Goal: Task Accomplishment & Management: Use online tool/utility

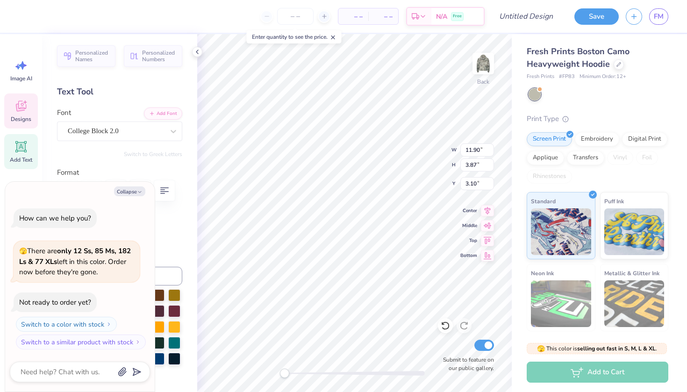
type textarea "x"
type textarea "ALPHA"
type textarea "x"
type textarea "ALPHA"
type textarea "x"
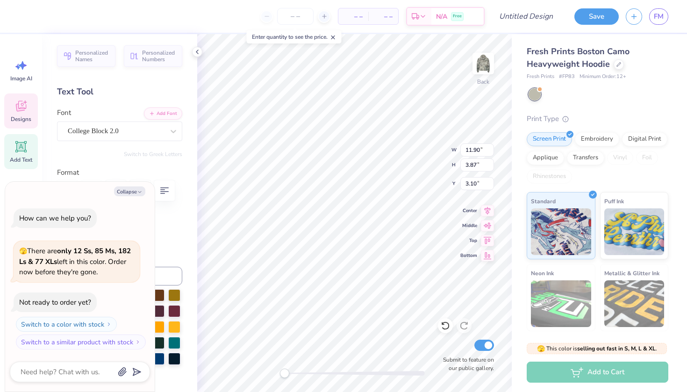
type textarea "ALPH"
type textarea "x"
type textarea "ALP"
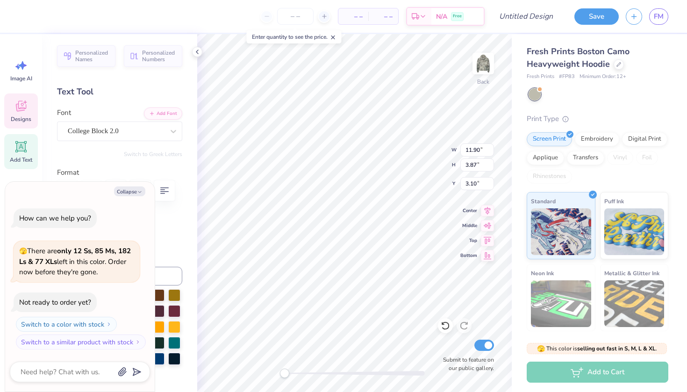
type textarea "x"
type textarea "AL"
type textarea "x"
type textarea "A"
type textarea "x"
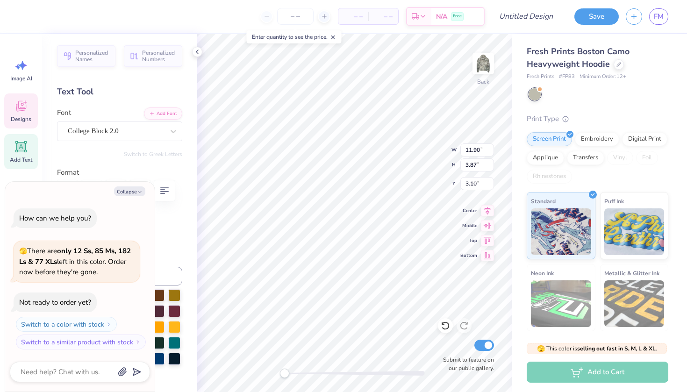
type textarea "x"
type textarea "B"
type textarea "x"
type textarea "By"
type textarea "x"
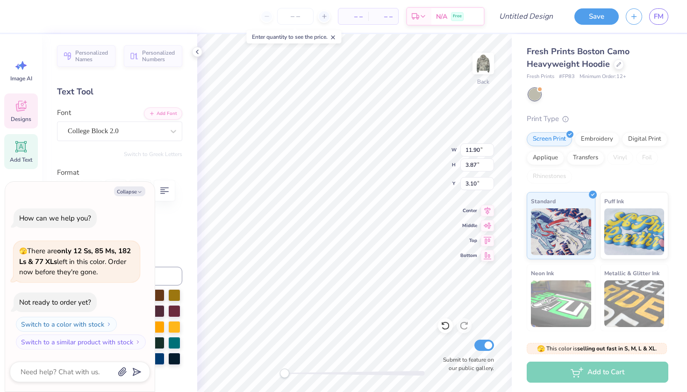
type textarea "B"
type textarea "x"
type textarea "Ba"
type textarea "x"
type textarea "Bay"
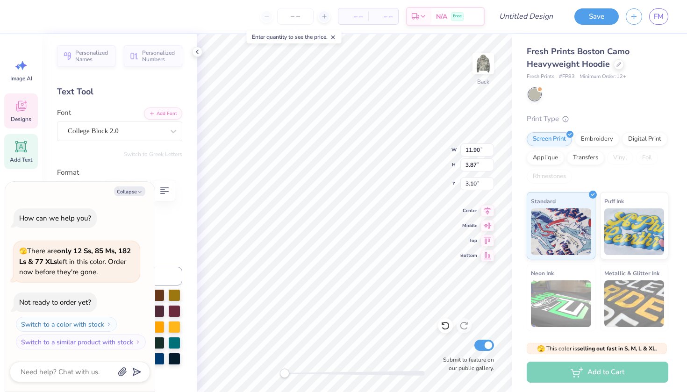
type textarea "x"
type textarea "Bayi"
type textarea "x"
type textarea "Bayit"
type textarea "x"
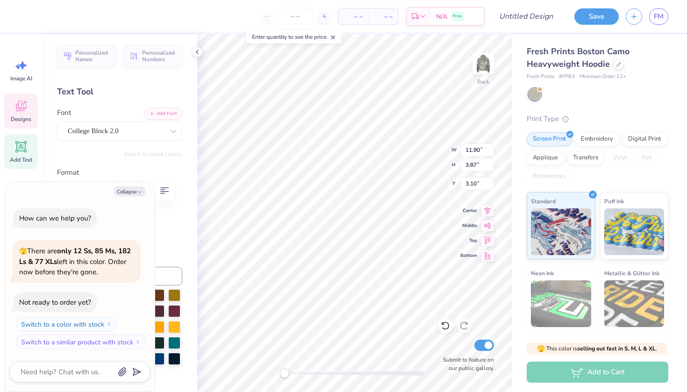
type textarea "Bayit"
type textarea "x"
type textarea "Bayit s"
type textarea "x"
type textarea "Bayit sh"
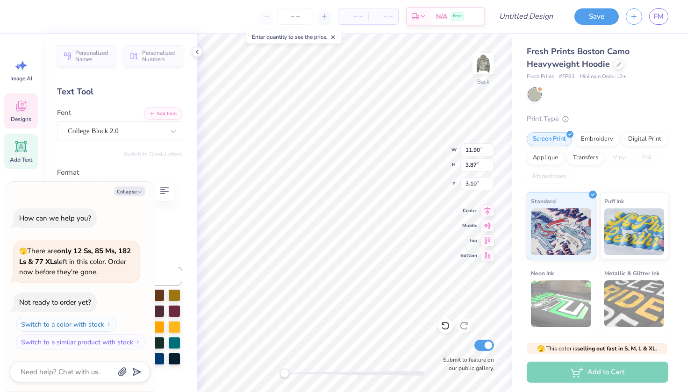
type textarea "x"
type textarea "Bayit she"
type textarea "x"
type textarea "Bayit shen"
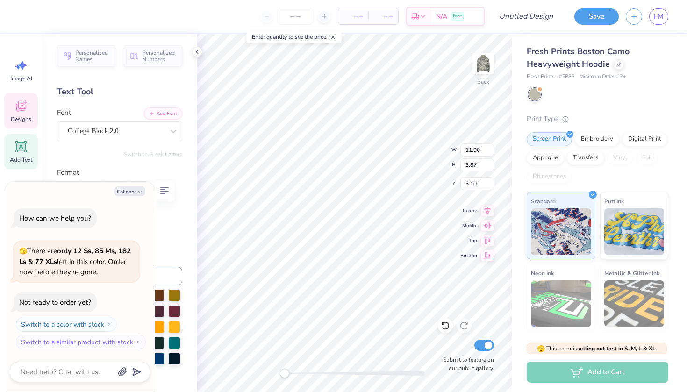
type textarea "x"
type textarea "Bayit sheni"
type textarea "x"
type input "1.33"
type input "1.27"
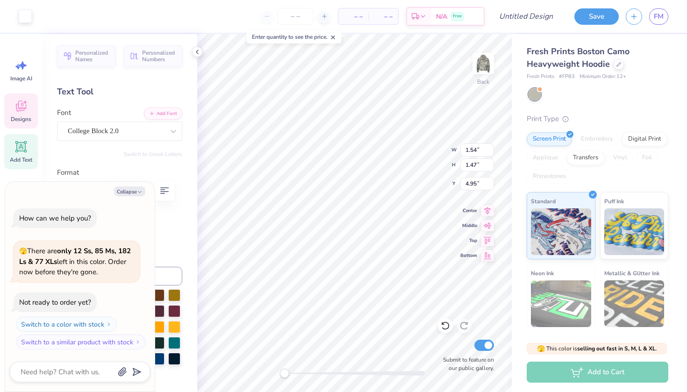
type input "5.06"
type textarea "x"
type input "6.38"
click at [196, 44] on div "Personalized Names Personalized Numbers Text Tool Add Font Font College Block 2…" at bounding box center [119, 213] width 155 height 358
click at [199, 50] on icon at bounding box center [197, 51] width 7 height 7
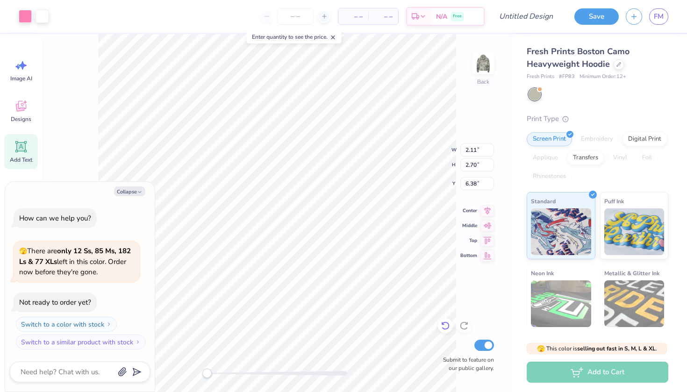
click at [445, 327] on icon at bounding box center [445, 325] width 9 height 9
type textarea "x"
type input "4.95"
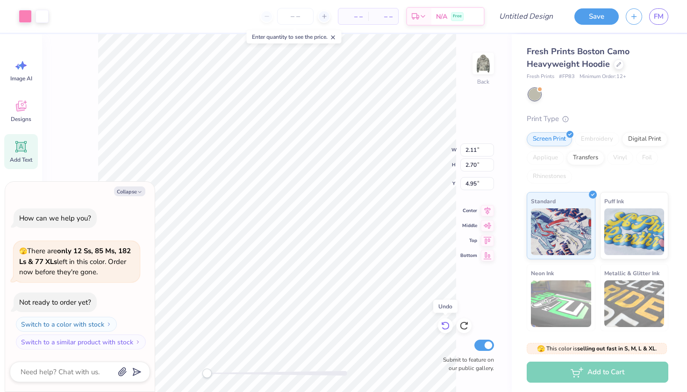
click at [445, 327] on icon at bounding box center [445, 325] width 9 height 9
type textarea "x"
type input "1.54"
type input "1.47"
click at [445, 326] on icon at bounding box center [445, 325] width 9 height 9
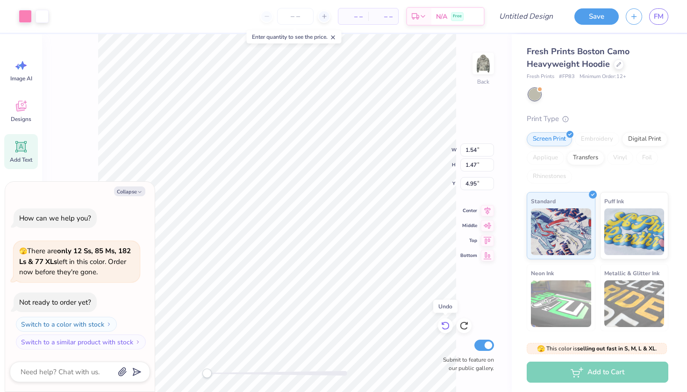
click at [445, 326] on icon at bounding box center [445, 325] width 9 height 9
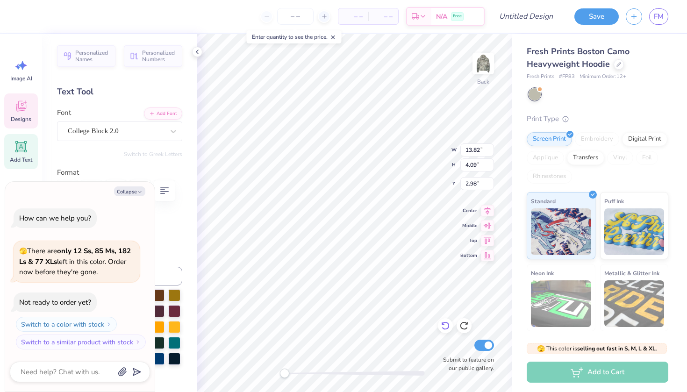
scroll to position [0, 1]
type textarea "x"
type input "13.41"
type input "3.97"
type input "1.71"
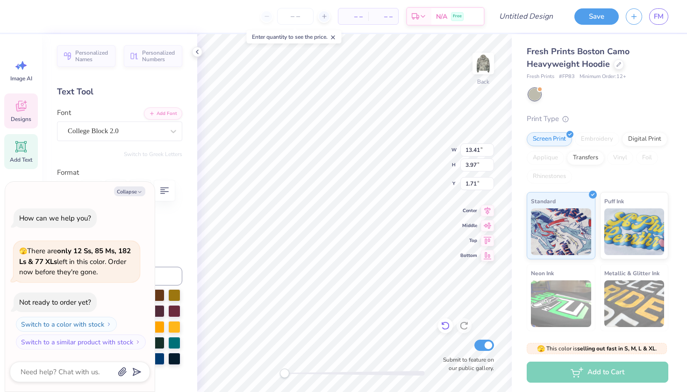
type textarea "x"
type input "5.48"
type input "0.98"
type input "6.43"
type textarea "x"
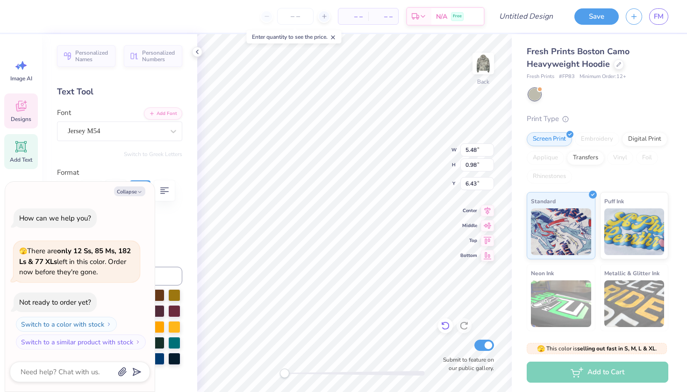
type textarea "est"
type textarea "x"
type textarea "est @"
type textarea "x"
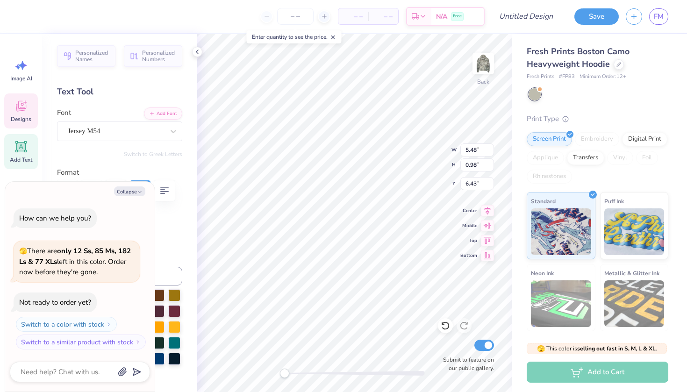
type textarea "est"
type textarea "x"
type textarea "est 2"
type textarea "x"
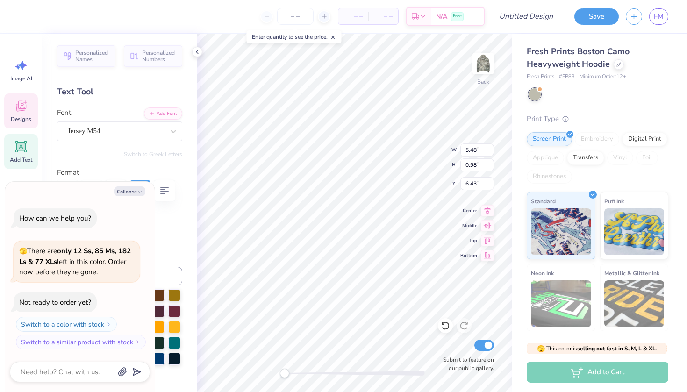
type textarea "est 20"
type textarea "x"
type textarea "est 202"
type textarea "x"
type textarea "est 2023"
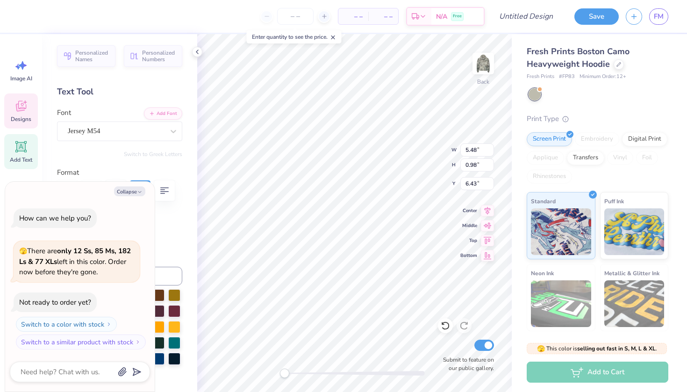
scroll to position [0, 1]
type textarea "x"
type input "13.41"
type input "3.97"
type input "1.71"
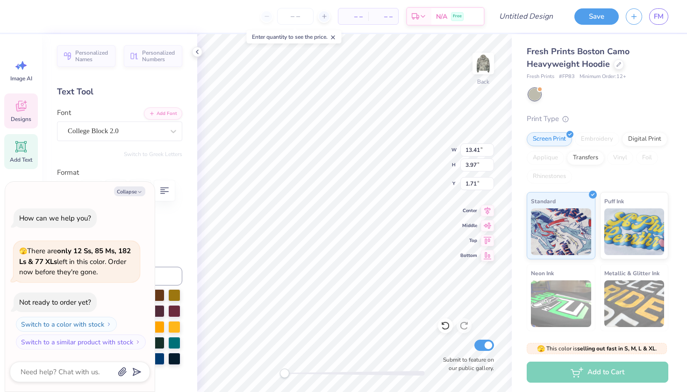
type textarea "x"
type input "1.54"
type input "1.47"
type input "4.95"
type textarea "x"
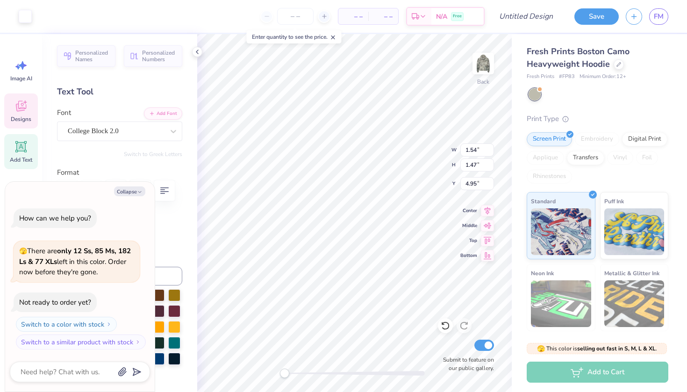
type input "1.33"
type input "1.27"
type input "5.06"
type textarea "x"
type input "1.54"
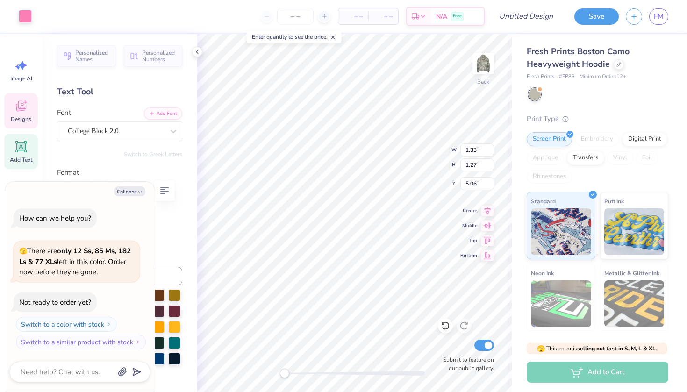
type input "1.47"
type input "4.95"
type textarea "x"
type input "1.33"
type input "1.27"
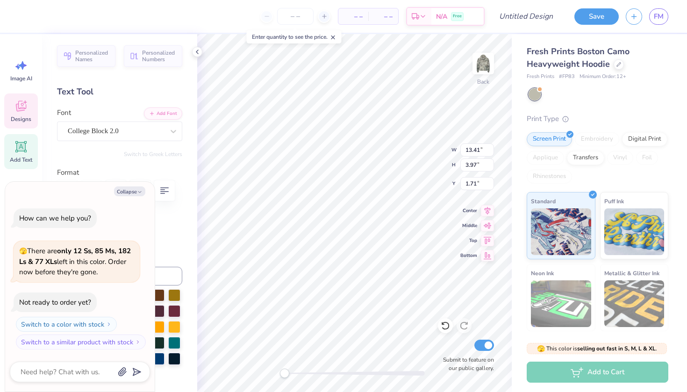
type input "7.15"
type textarea "x"
type input "1.54"
type input "1.47"
type textarea "x"
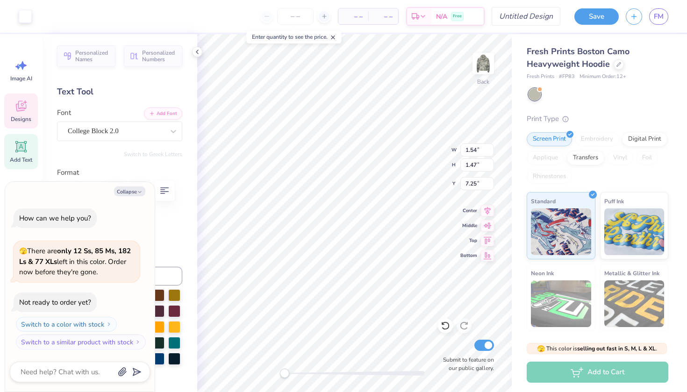
type input "1.33"
type input "1.27"
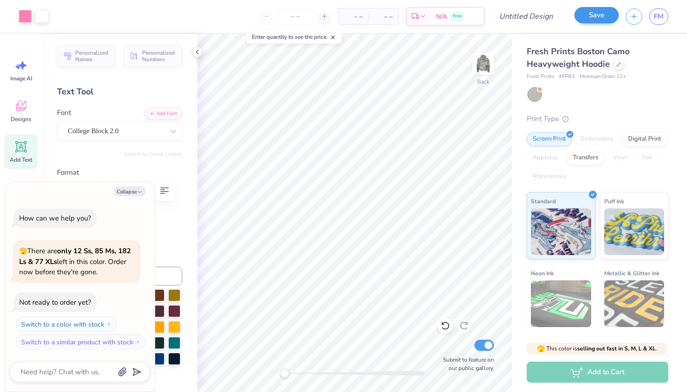
click at [608, 21] on button "Save" at bounding box center [597, 15] width 44 height 16
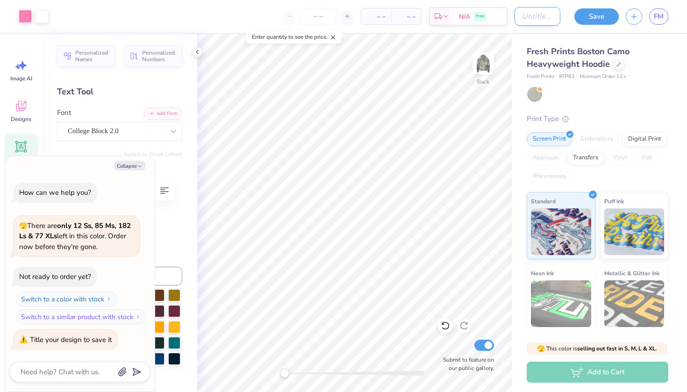
type textarea "x"
click at [519, 13] on input "Design Title" at bounding box center [538, 16] width 46 height 19
type input "c"
type textarea "x"
type input "ca"
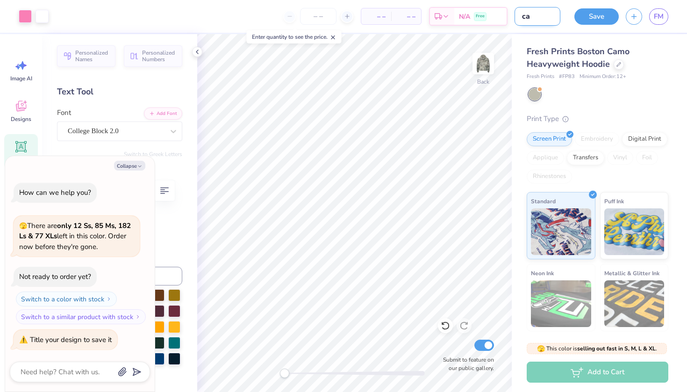
type textarea "x"
type input "cam"
type textarea "x"
type input "camo"
type textarea "x"
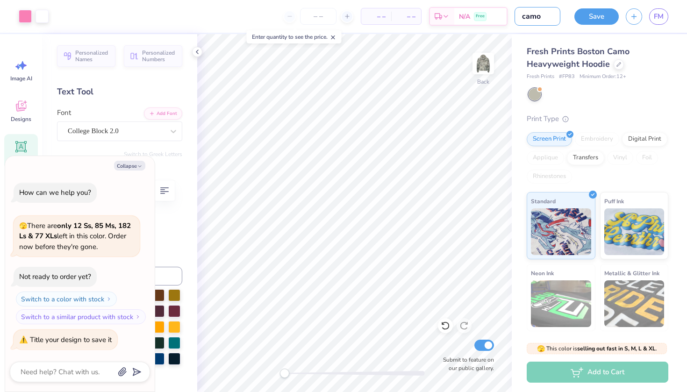
type input "came"
type textarea "x"
type input "came"
click at [590, 20] on button "Save" at bounding box center [597, 15] width 44 height 16
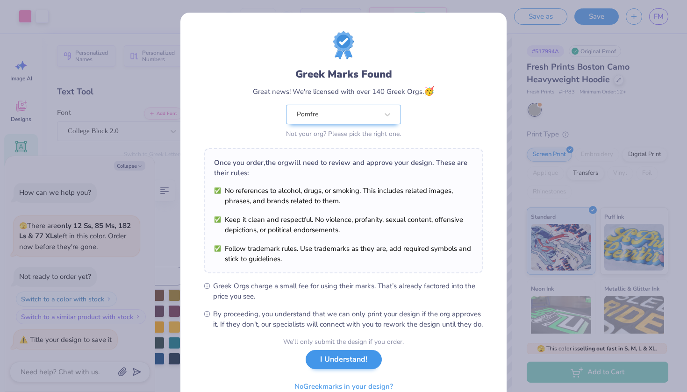
click at [353, 369] on button "I Understand!" at bounding box center [344, 359] width 76 height 19
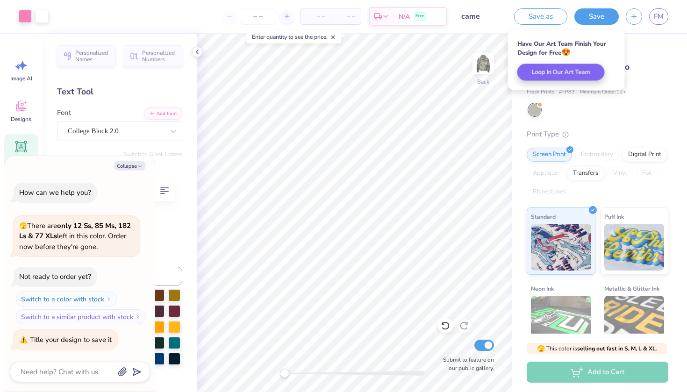
type textarea "x"
click at [661, 11] on span "FM" at bounding box center [659, 16] width 10 height 11
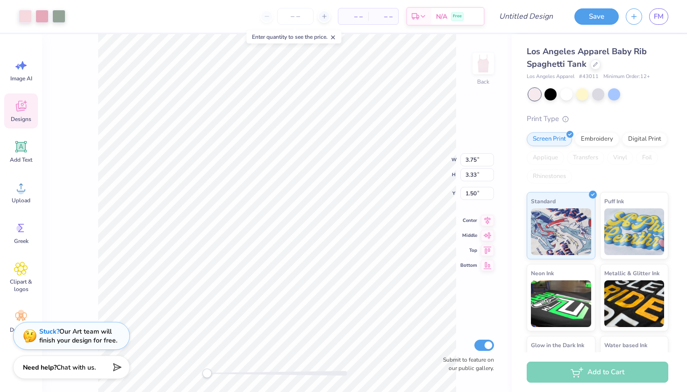
type input "1.60"
type input "0.74"
type input "3.21"
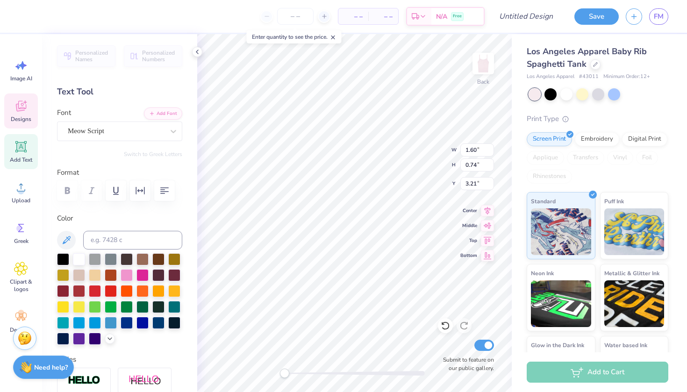
type input "2.14"
type input "2.45"
type textarea "Bayit"
type input "1.60"
type input "3.21"
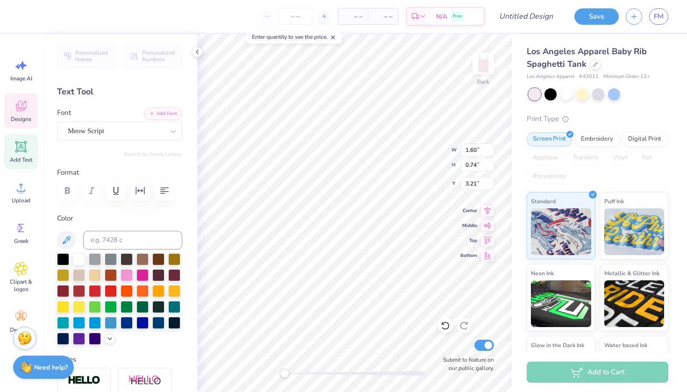
type textarea "Sheni"
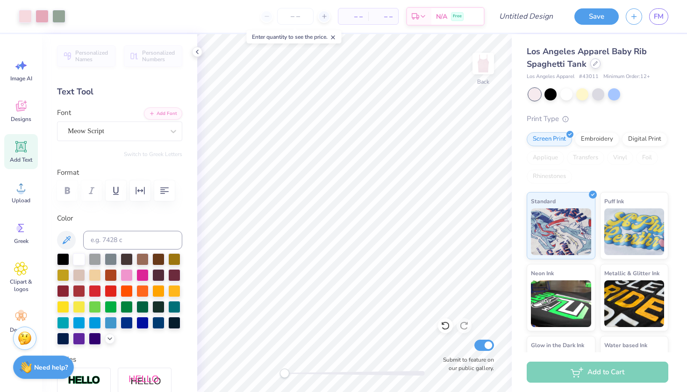
click at [594, 69] on div at bounding box center [595, 63] width 10 height 10
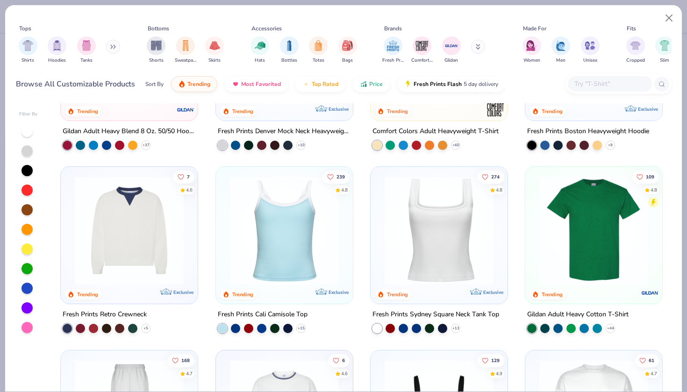
scroll to position [151, 0]
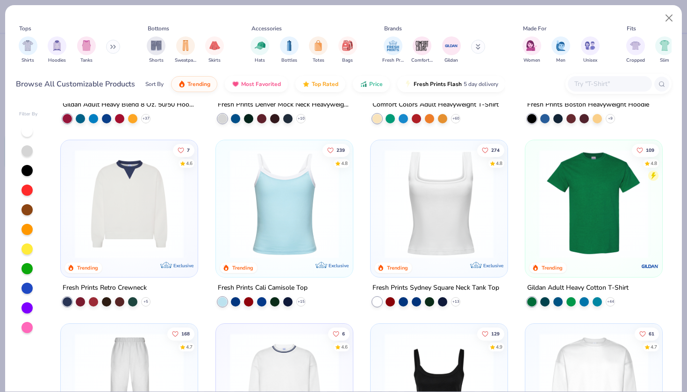
click at [462, 212] on img at bounding box center [439, 204] width 118 height 109
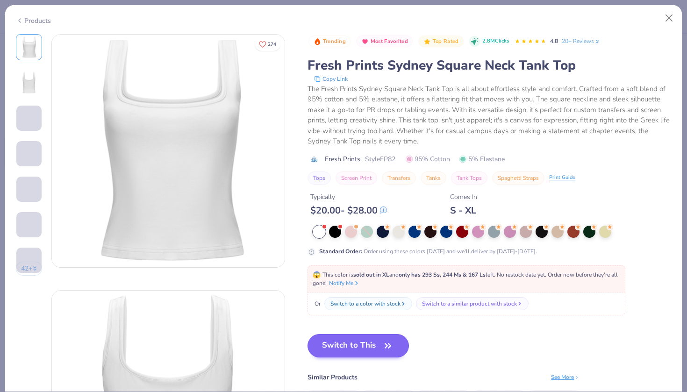
click at [379, 352] on button "Switch to This" at bounding box center [358, 345] width 101 height 23
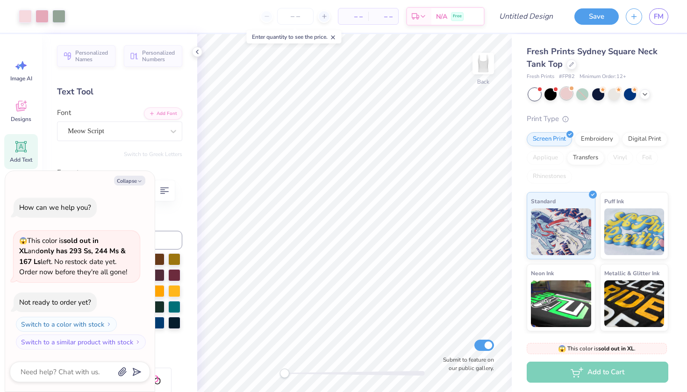
click at [562, 93] on div at bounding box center [567, 93] width 12 height 12
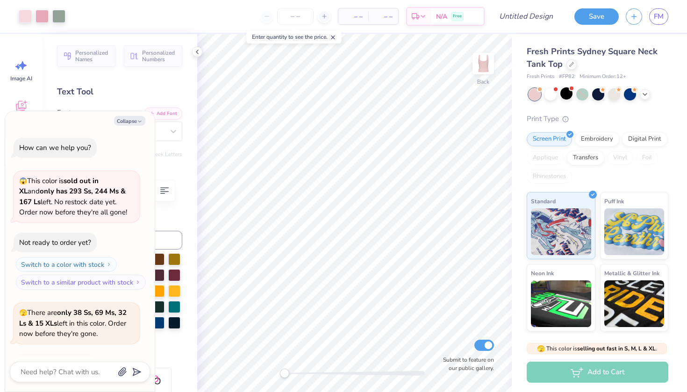
type textarea "x"
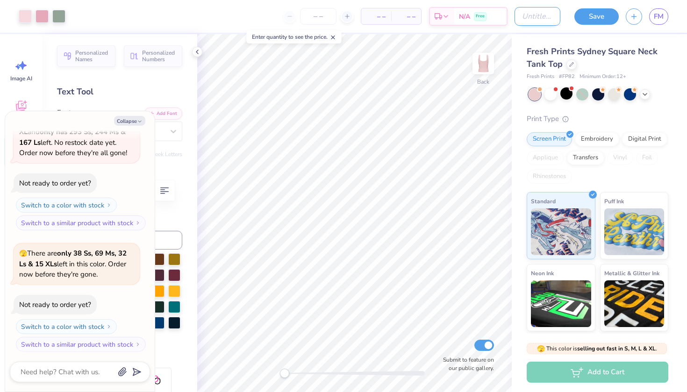
click at [537, 15] on input "Design Title" at bounding box center [538, 16] width 46 height 19
type input "h"
type textarea "x"
type input "he"
type textarea "x"
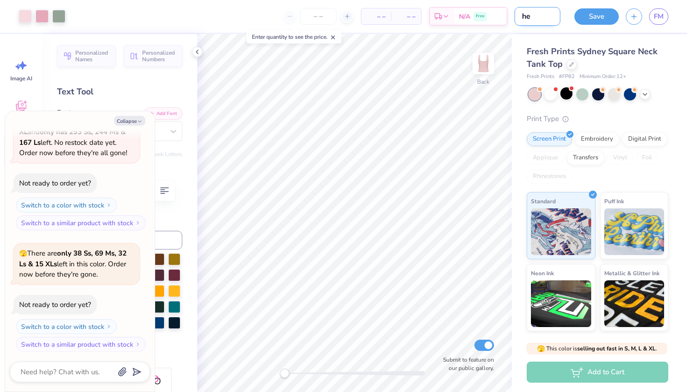
type input "hea"
type textarea "x"
type input "heat"
type textarea "x"
type input "heat"
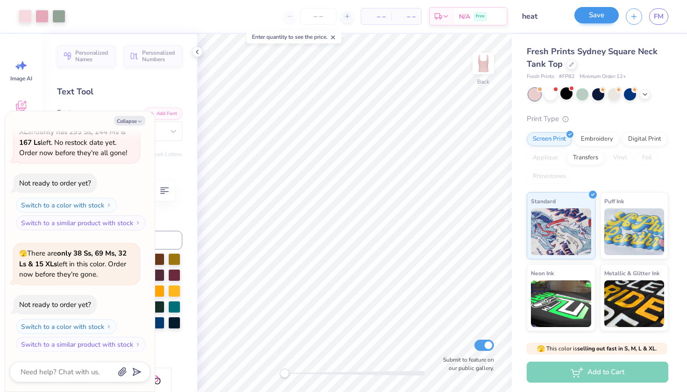
click at [585, 19] on button "Save" at bounding box center [597, 15] width 44 height 16
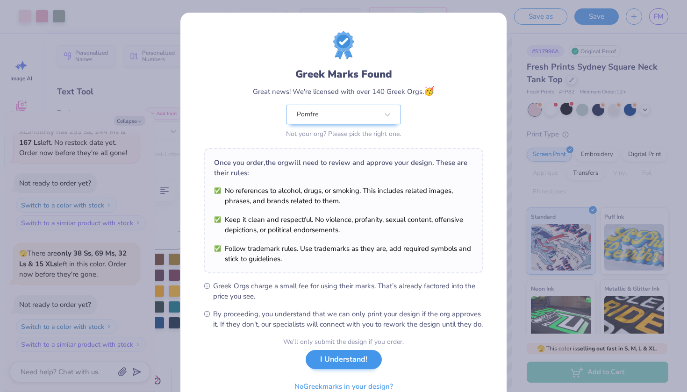
click at [341, 369] on button "I Understand!" at bounding box center [344, 359] width 76 height 19
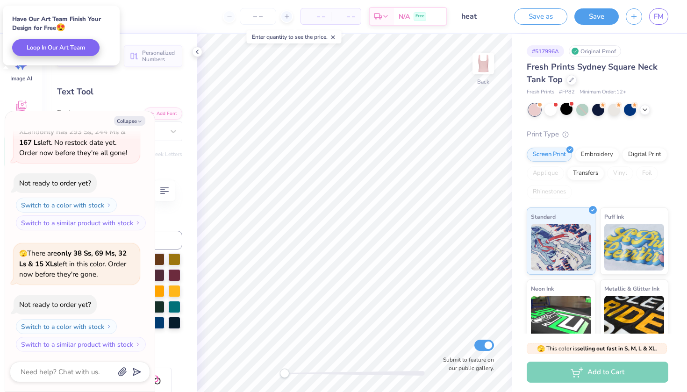
type textarea "x"
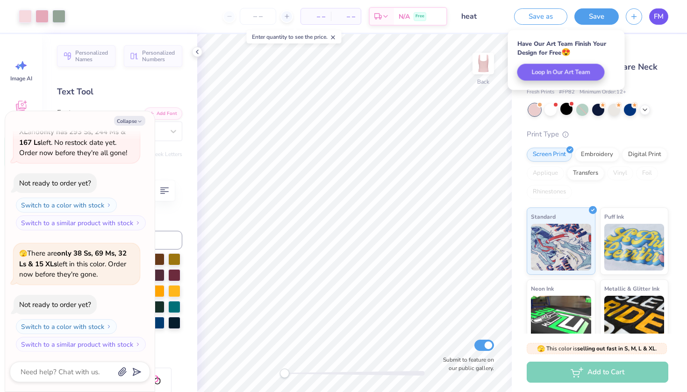
click at [662, 20] on span "FM" at bounding box center [659, 16] width 10 height 11
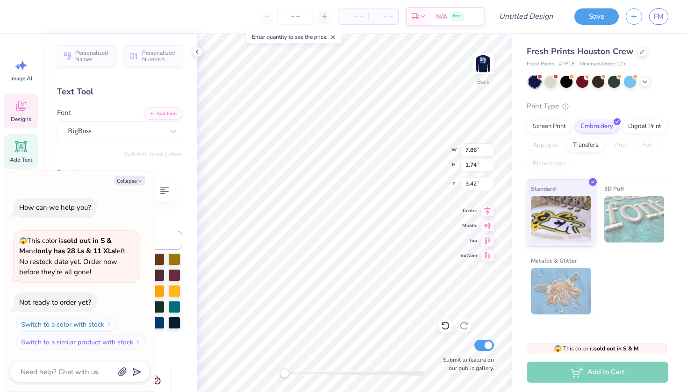
type textarea "x"
type textarea "GAMMA"
type textarea "x"
type textarea "GAMMA"
type textarea "x"
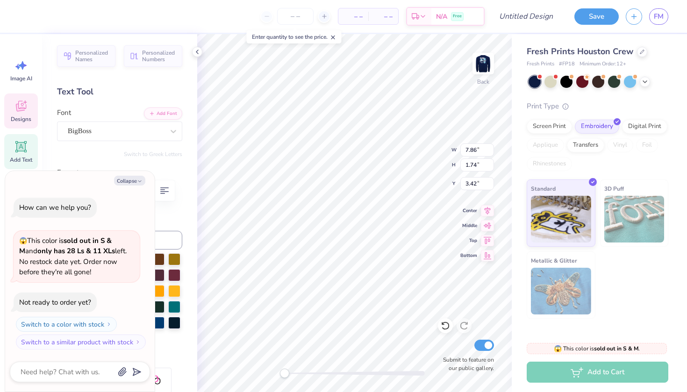
type textarea "GAMMA"
type textarea "x"
type textarea "GAMMA"
type textarea "x"
type textarea "GAMM"
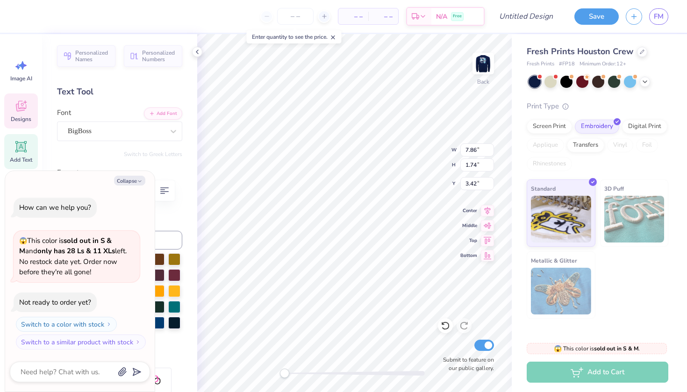
scroll to position [0, 0]
type textarea "x"
type textarea "GAM"
type textarea "x"
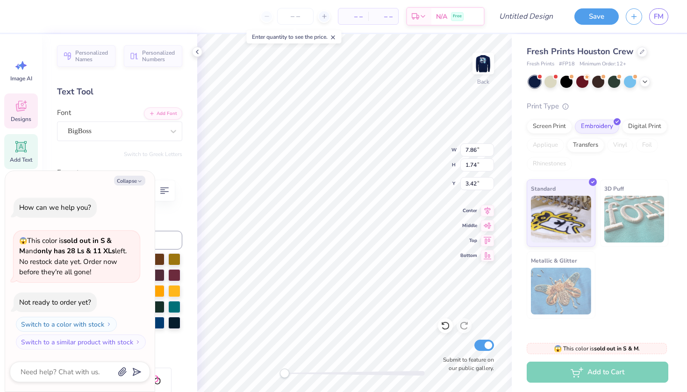
type textarea "GA"
type textarea "x"
type textarea "G"
type textarea "x"
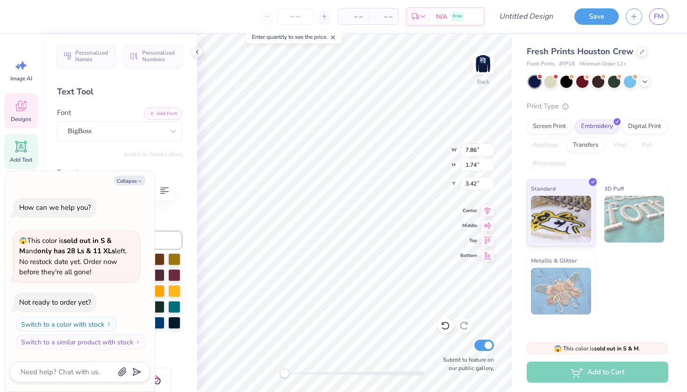
type textarea "B"
type textarea "x"
type textarea "Ba"
type textarea "x"
type textarea "Bay"
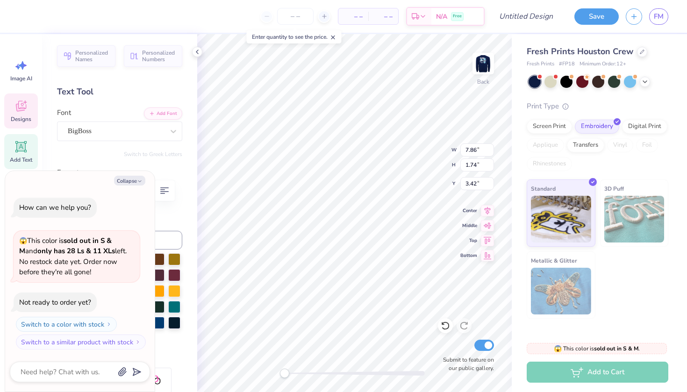
type textarea "x"
type textarea "Bayi"
type textarea "x"
type textarea "Bay"
type textarea "x"
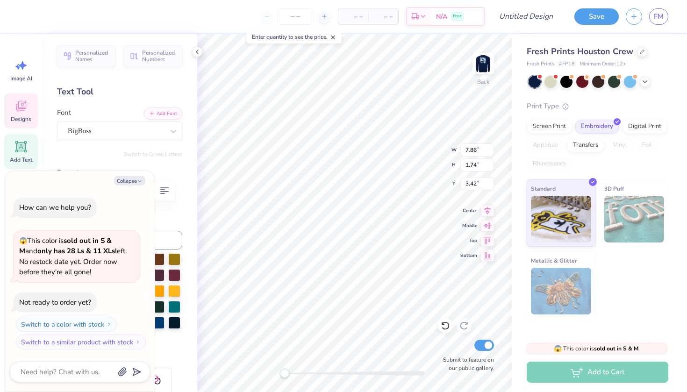
type textarea "B"
type textarea "x"
type textarea "B"
type textarea "x"
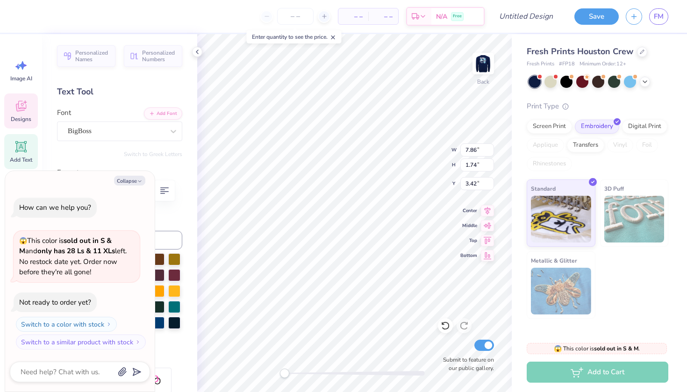
type textarea "BA"
type textarea "x"
type textarea "BAY"
type textarea "x"
type textarea "BAYI"
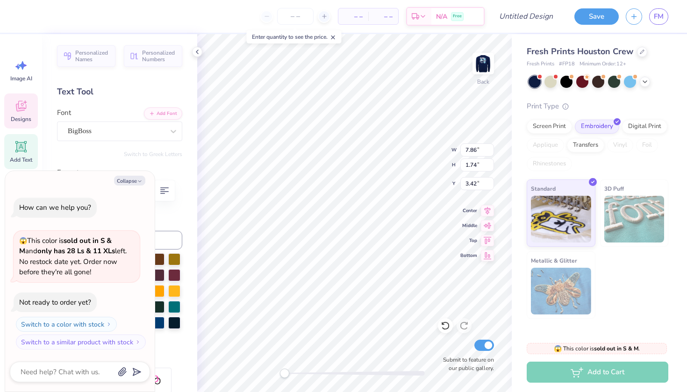
type textarea "x"
type textarea "BAYIT"
type textarea "x"
type textarea "BAYIT"
type textarea "x"
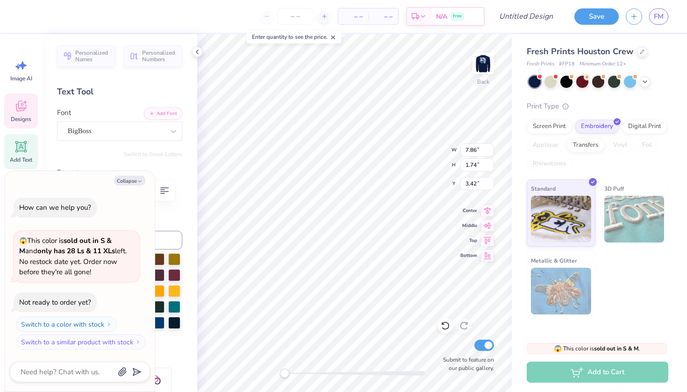
type textarea "BAYIT S"
type textarea "x"
type textarea "BAYIT SH"
type textarea "x"
type textarea "BAYIT SHE"
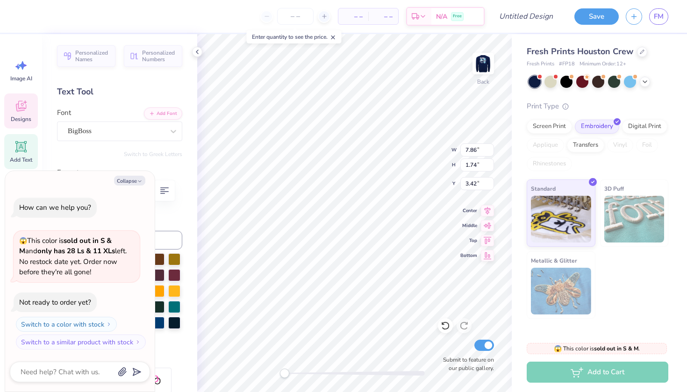
type textarea "x"
type textarea "BAYIT SHEN"
type textarea "x"
type textarea "BAYIT SHENI"
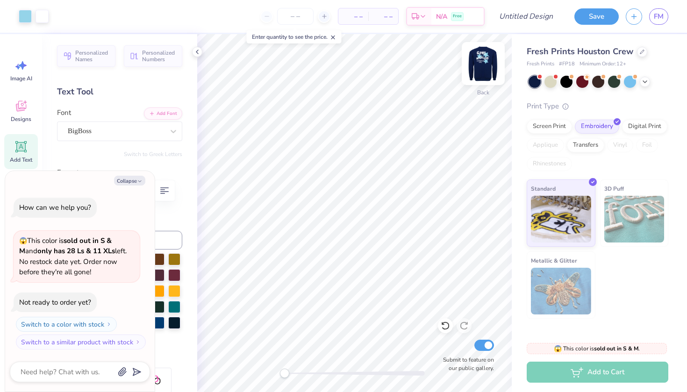
click at [474, 69] on img at bounding box center [483, 63] width 37 height 37
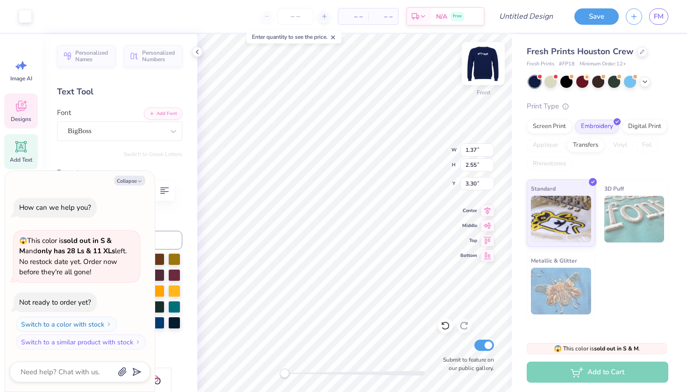
type textarea "x"
type input "1.91"
type input "2.66"
type input "3.00"
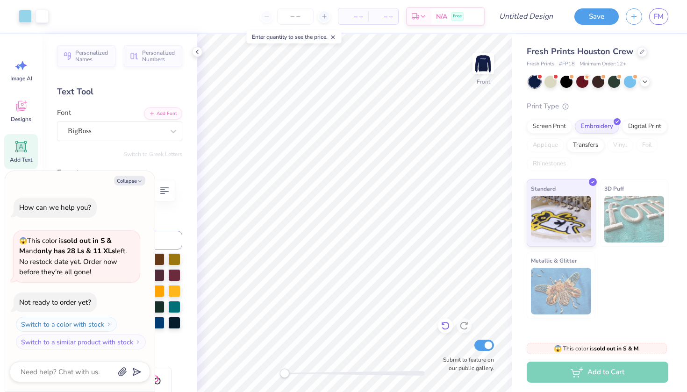
click at [443, 326] on icon at bounding box center [445, 325] width 9 height 9
type input "0.64"
type input "0.81"
type input "10.55"
type input "1.11"
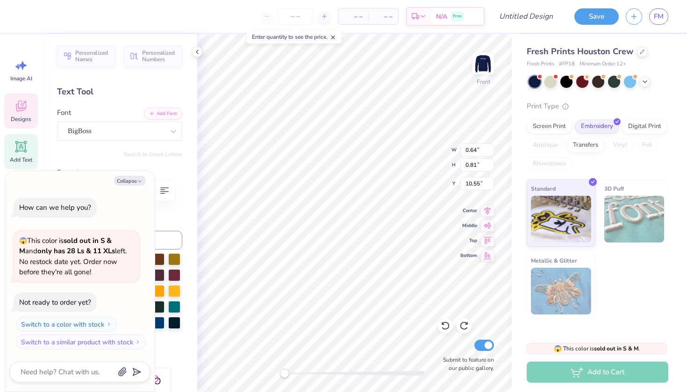
type input "1.97"
type input "8.03"
click at [590, 12] on button "Save" at bounding box center [597, 15] width 44 height 16
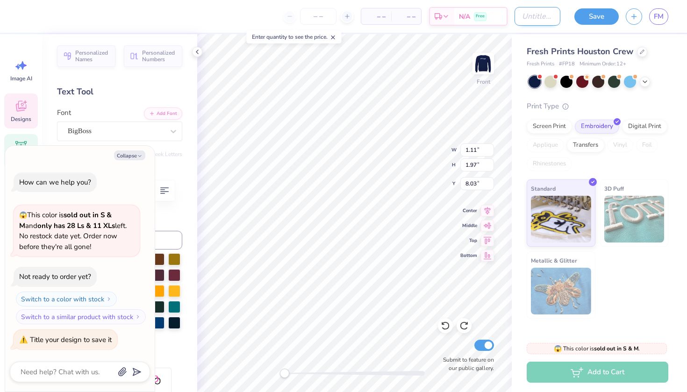
click at [516, 19] on input "Design Title" at bounding box center [538, 16] width 46 height 19
type input "h"
click at [593, 20] on button "Save" at bounding box center [597, 15] width 44 height 16
click at [661, 15] on span "FM" at bounding box center [659, 16] width 10 height 11
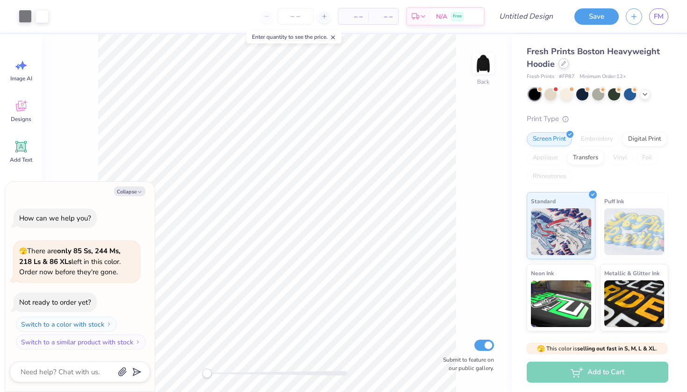
click at [565, 65] on icon at bounding box center [563, 63] width 5 height 5
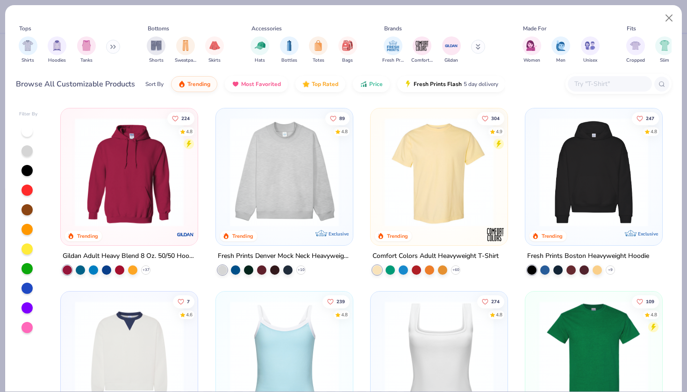
click at [116, 46] on icon at bounding box center [113, 46] width 6 height 5
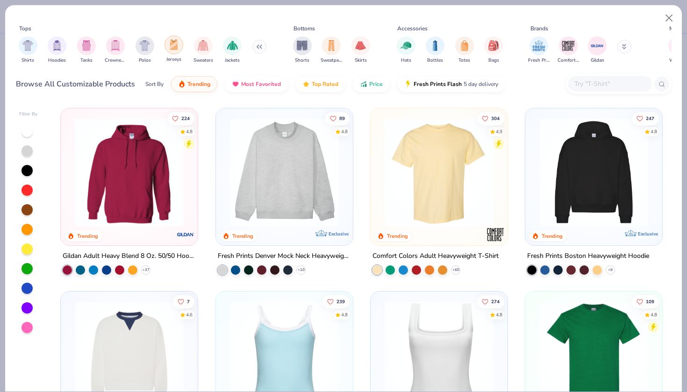
click at [170, 48] on img "filter for Jerseys" at bounding box center [174, 44] width 10 height 11
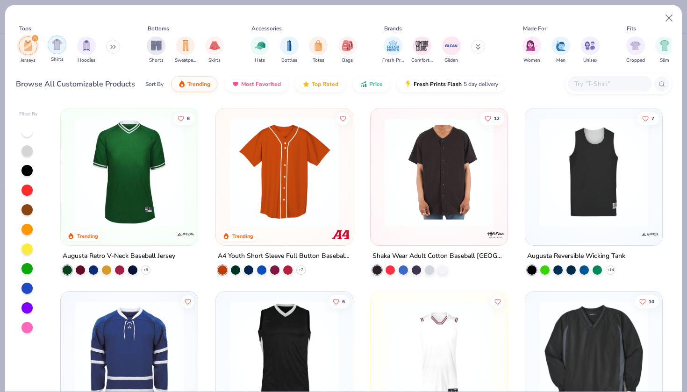
click at [58, 51] on div "filter for Shirts" at bounding box center [57, 45] width 19 height 19
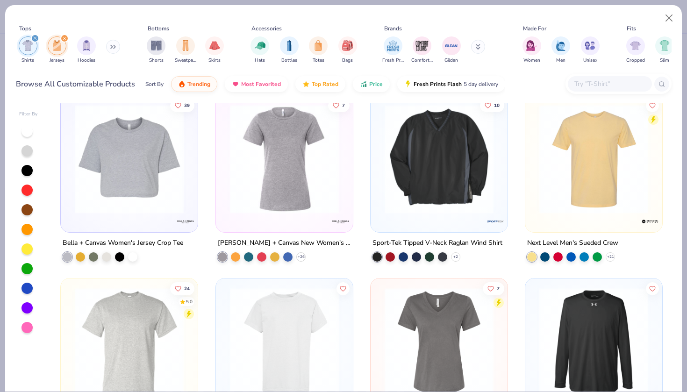
scroll to position [2203, 0]
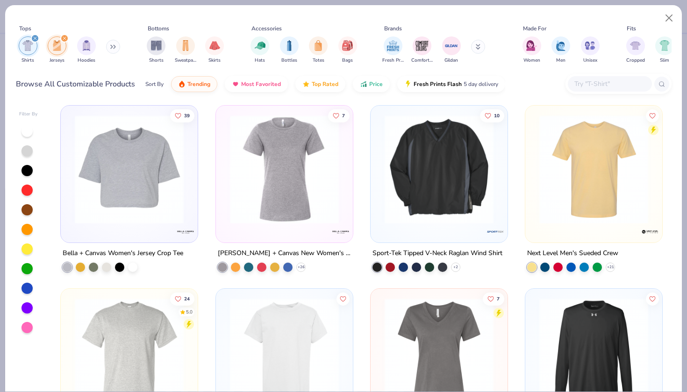
click at [479, 179] on img at bounding box center [439, 169] width 118 height 109
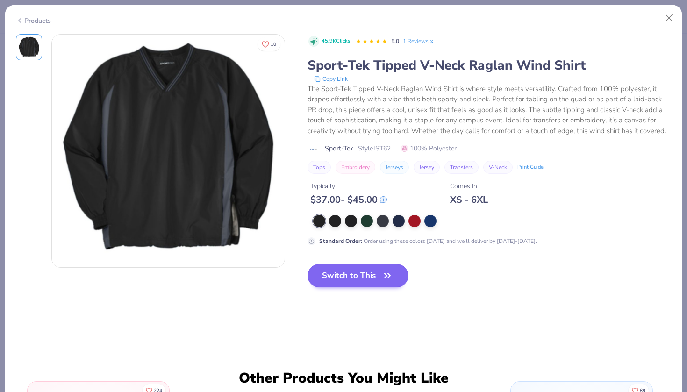
click at [347, 276] on button "Switch to This" at bounding box center [358, 275] width 101 height 23
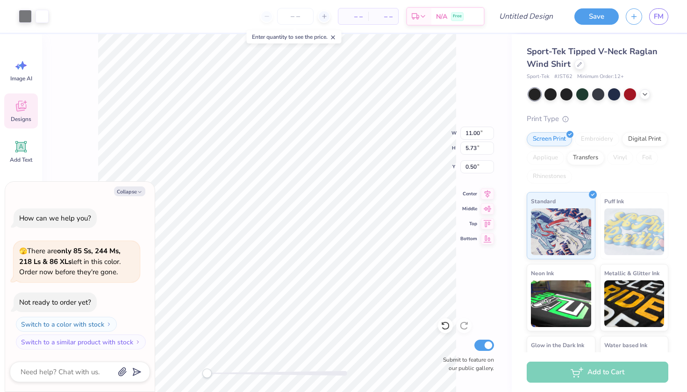
type textarea "x"
type input "12.45"
type input "6.49"
type input "1.30"
click at [603, 14] on button "Save" at bounding box center [597, 15] width 44 height 16
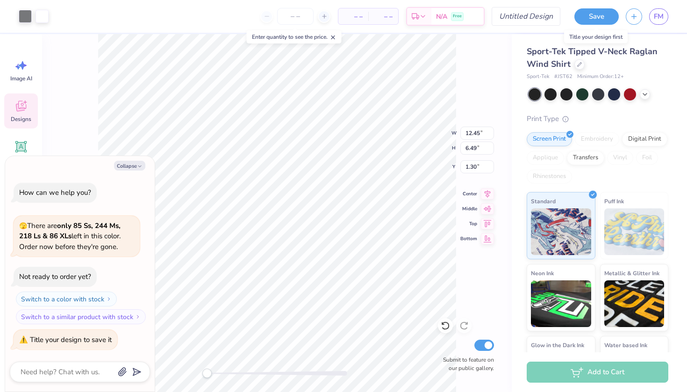
type textarea "x"
click at [532, 15] on input "Design Title" at bounding box center [538, 16] width 46 height 19
type input "d"
type textarea "x"
type input "da"
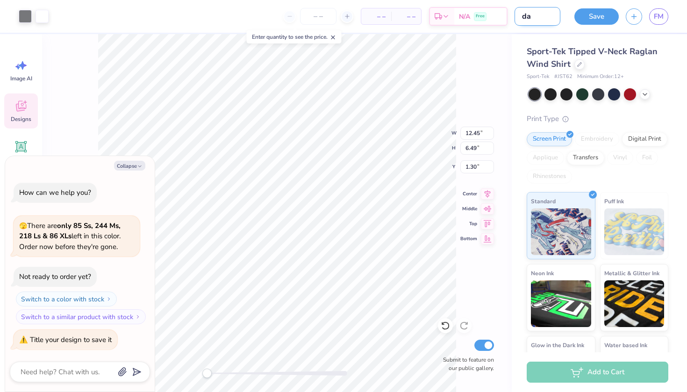
type textarea "x"
type input "dan"
type textarea "x"
type input "dan"
click at [588, 20] on button "Save" at bounding box center [597, 15] width 44 height 16
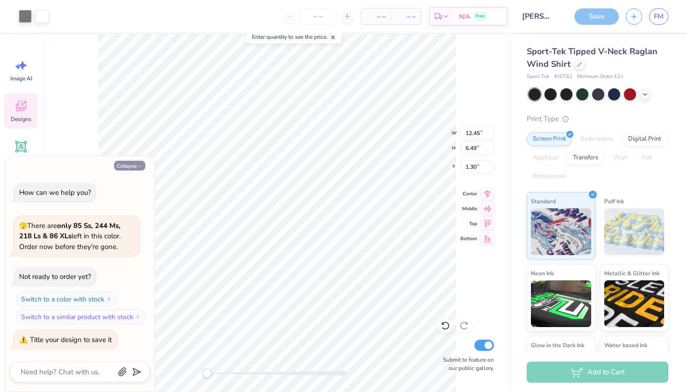
click at [130, 170] on button "Collapse" at bounding box center [129, 166] width 31 height 10
type textarea "x"
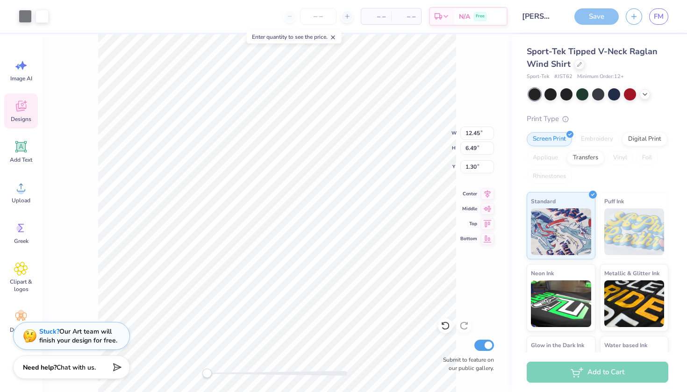
click at [605, 13] on div "Save" at bounding box center [597, 16] width 44 height 16
click at [662, 18] on span "FM" at bounding box center [659, 16] width 10 height 11
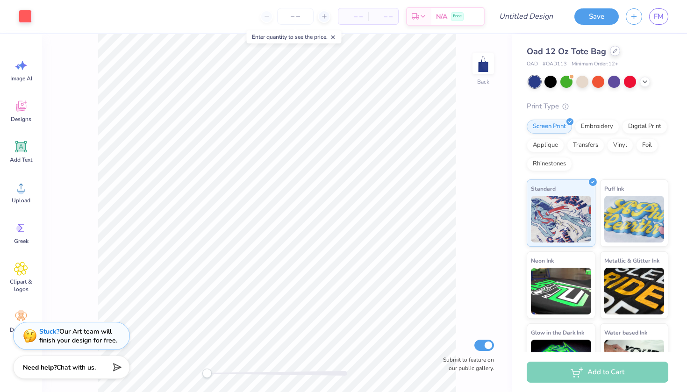
click at [615, 53] on icon at bounding box center [615, 51] width 5 height 5
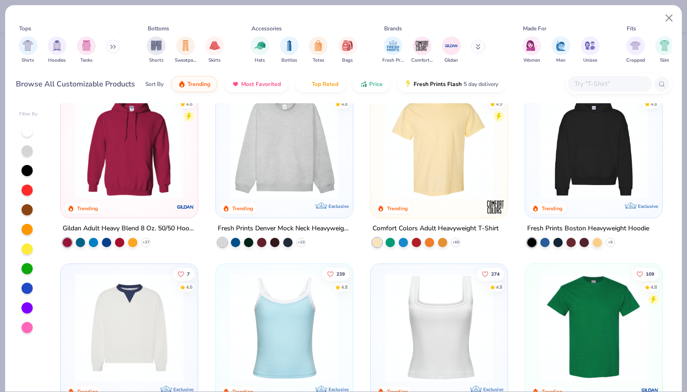
scroll to position [21, 0]
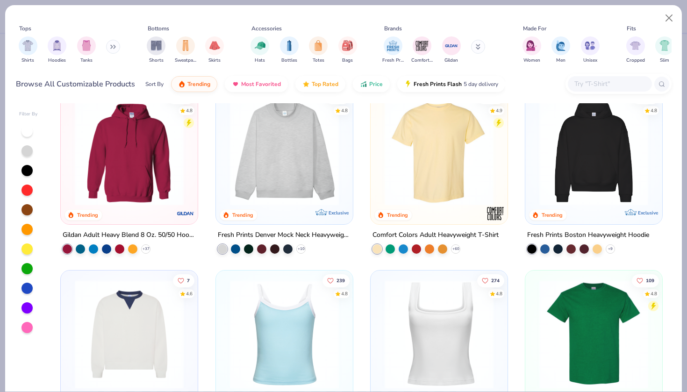
click at [140, 174] on img at bounding box center [129, 151] width 118 height 109
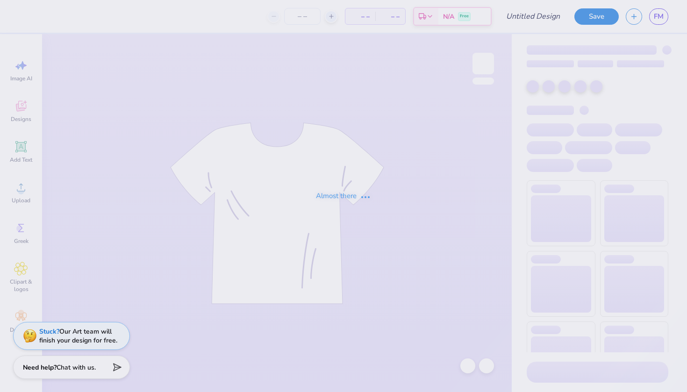
type input "came"
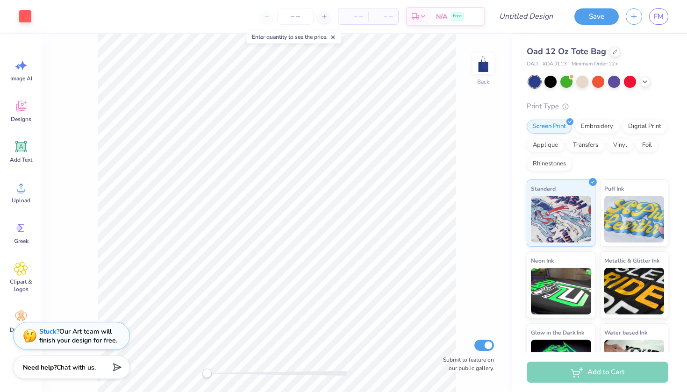
click at [607, 55] on div "Oad 12 Oz Tote Bag" at bounding box center [598, 51] width 142 height 13
click at [614, 52] on icon at bounding box center [615, 51] width 5 height 5
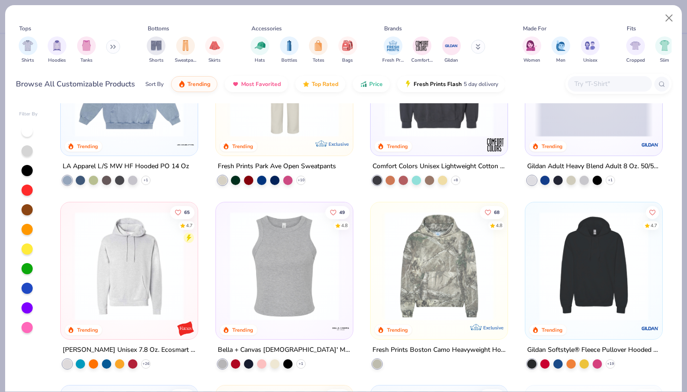
scroll to position [1666, 0]
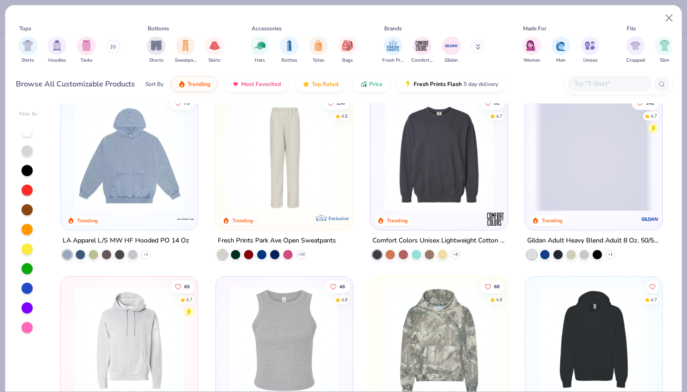
click at [130, 181] on img at bounding box center [129, 156] width 118 height 109
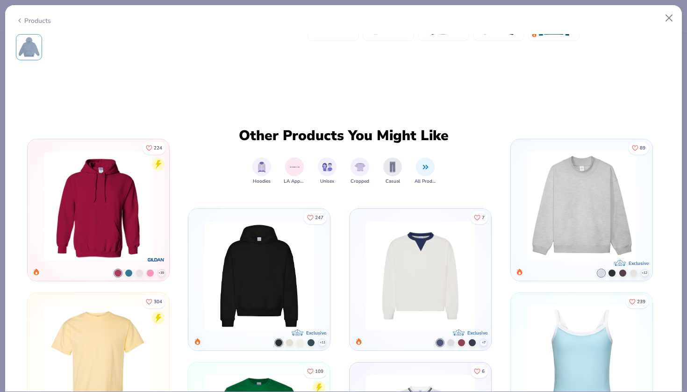
scroll to position [287, 0]
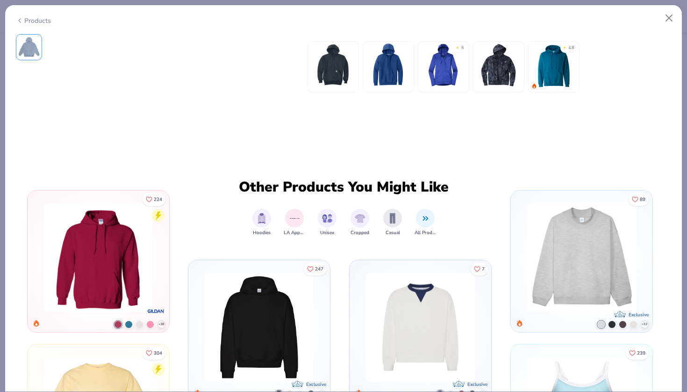
click at [21, 22] on icon at bounding box center [19, 20] width 7 height 11
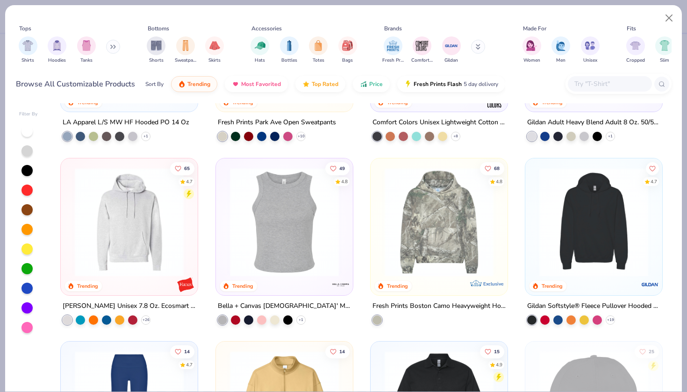
scroll to position [1784, 0]
click at [129, 250] on img at bounding box center [129, 221] width 118 height 109
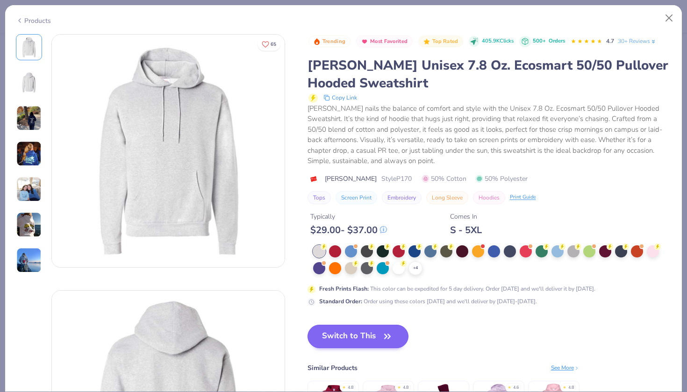
click at [345, 334] on button "Switch to This" at bounding box center [358, 336] width 101 height 23
click at [359, 337] on button "Switch to This" at bounding box center [358, 336] width 101 height 23
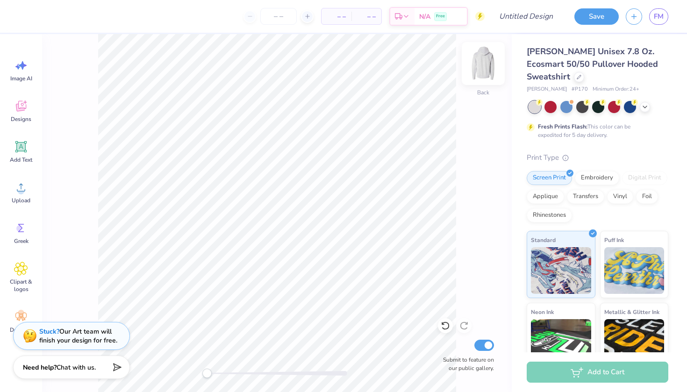
click at [482, 57] on img at bounding box center [483, 63] width 37 height 37
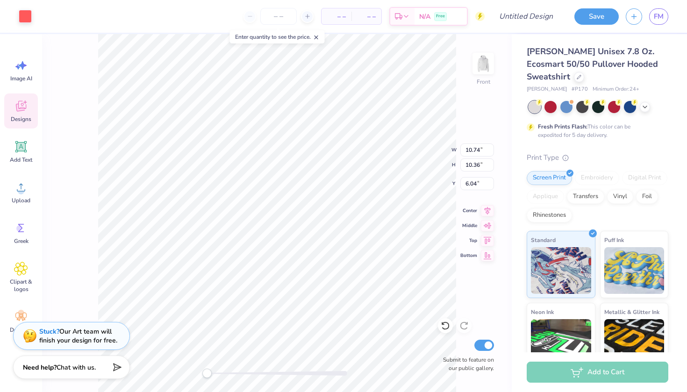
type input "12.22"
type input "11.79"
type input "6.06"
type input "13.92"
type input "13.43"
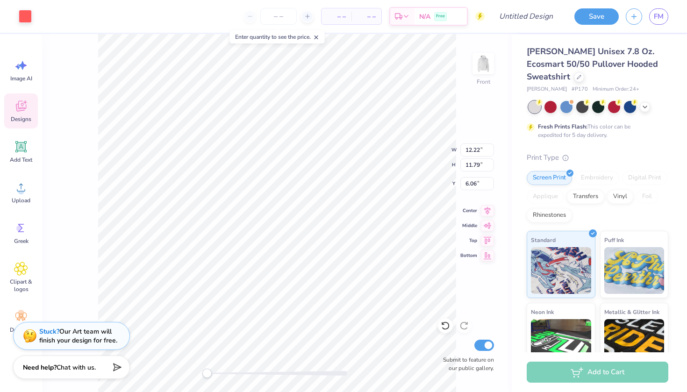
type input "6.07"
type input "13.97"
type input "13.48"
type input "7.31"
click at [27, 17] on div at bounding box center [25, 15] width 13 height 13
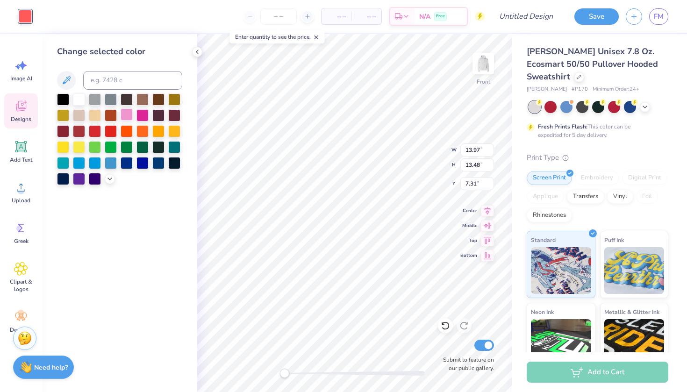
click at [125, 117] on div at bounding box center [127, 114] width 12 height 12
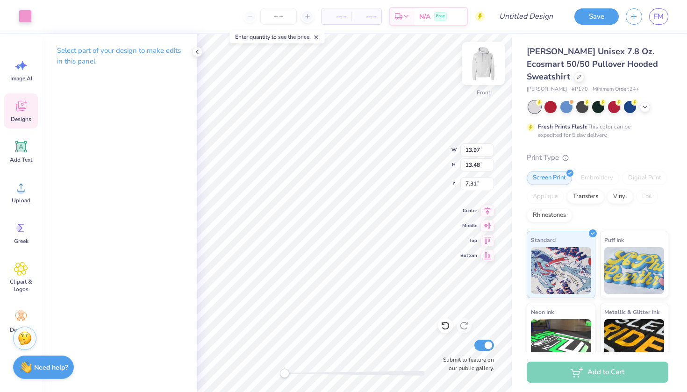
click at [476, 78] on img at bounding box center [483, 63] width 37 height 37
type input "14.16"
type input "13.66"
type input "0.54"
click at [485, 55] on img at bounding box center [483, 63] width 37 height 37
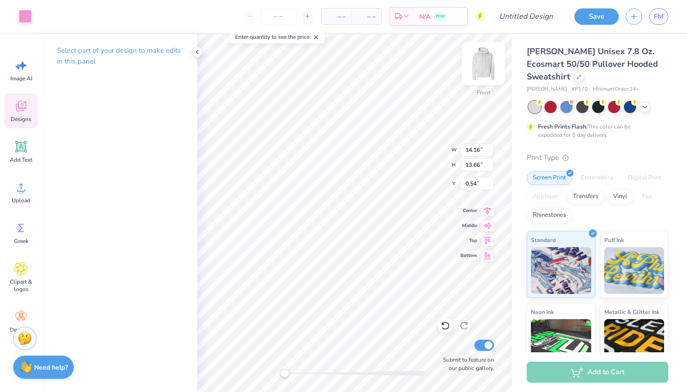
type input "13.97"
type input "13.48"
type input "7.31"
click at [485, 67] on img at bounding box center [483, 63] width 37 height 37
type input "14.16"
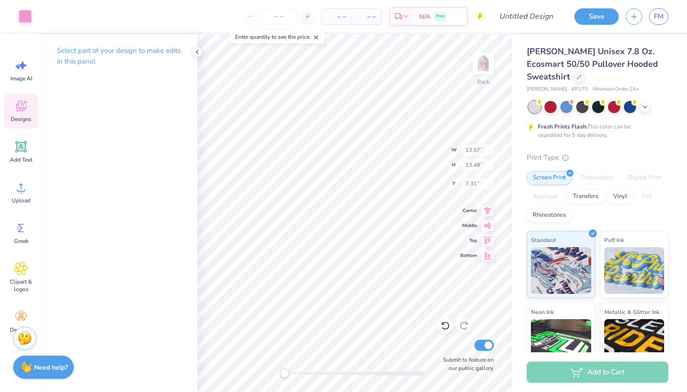
type input "13.66"
type input "0.54"
click at [660, 20] on span "FM" at bounding box center [659, 16] width 10 height 11
click at [597, 21] on button "Save" at bounding box center [597, 15] width 44 height 16
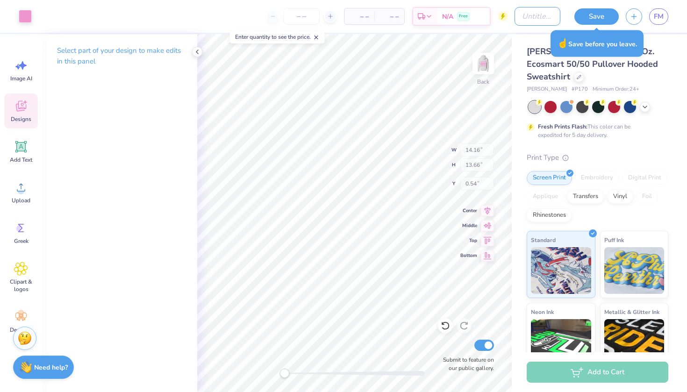
drag, startPoint x: 597, startPoint y: 21, endPoint x: 621, endPoint y: 14, distance: 24.3
click at [515, 16] on input "Design Title" at bounding box center [538, 16] width 46 height 19
click at [517, 14] on input "Design Title" at bounding box center [538, 16] width 46 height 19
click at [621, 14] on div "Save FM" at bounding box center [628, 16] width 120 height 33
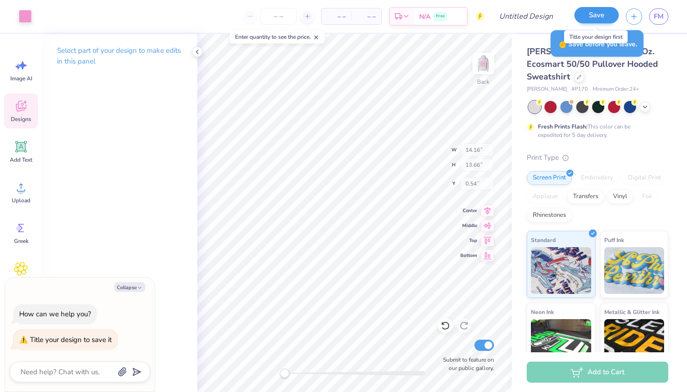
type textarea "x"
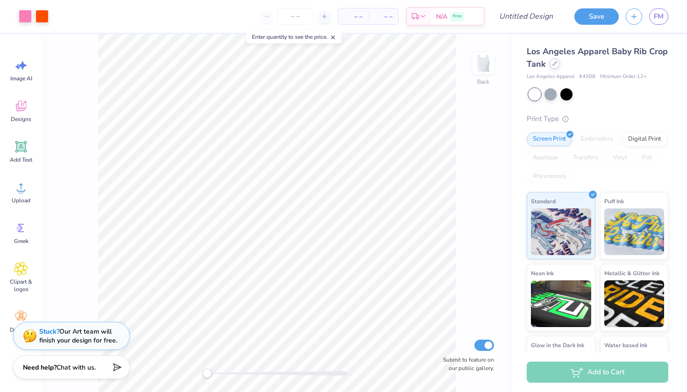
click at [556, 60] on div at bounding box center [555, 63] width 10 height 10
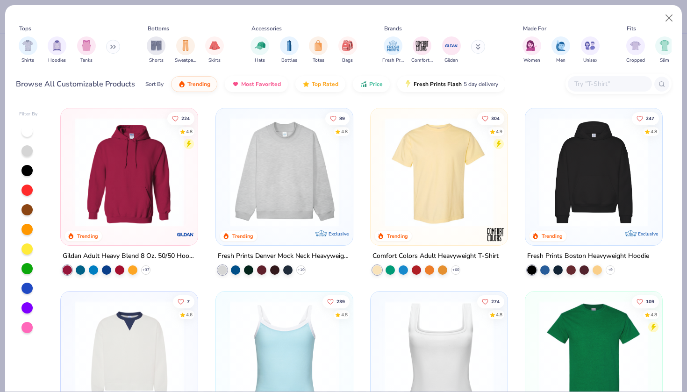
click at [288, 175] on img at bounding box center [284, 172] width 118 height 109
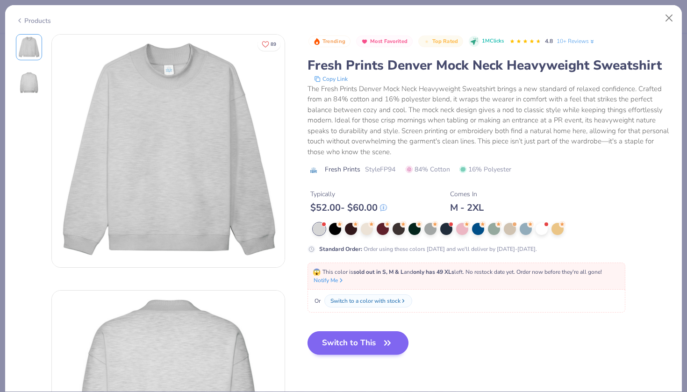
click at [368, 337] on button "Switch to This" at bounding box center [358, 342] width 101 height 23
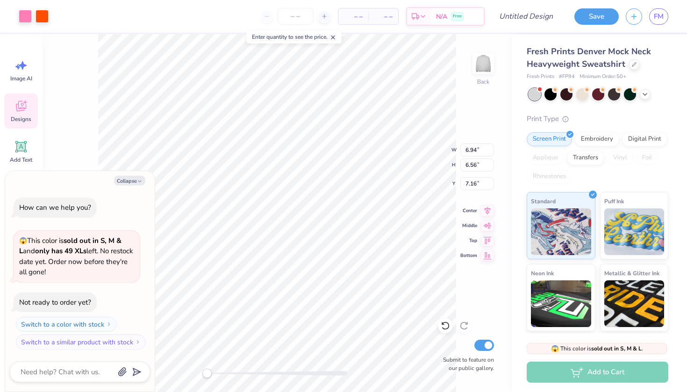
type textarea "x"
type input "11.77"
type input "11.13"
type input "2.59"
type textarea "x"
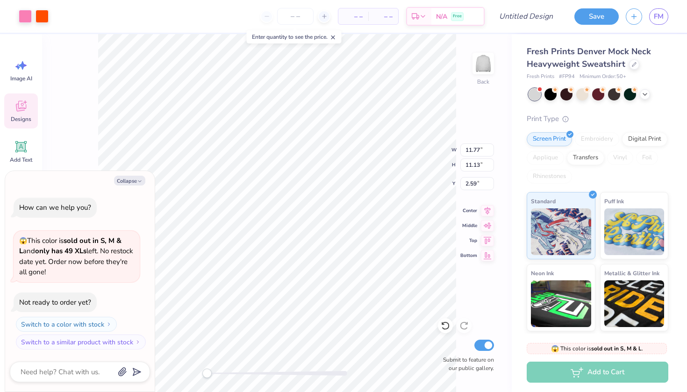
type input "13.73"
type input "12.98"
type input "0.74"
type textarea "x"
type input "13.80"
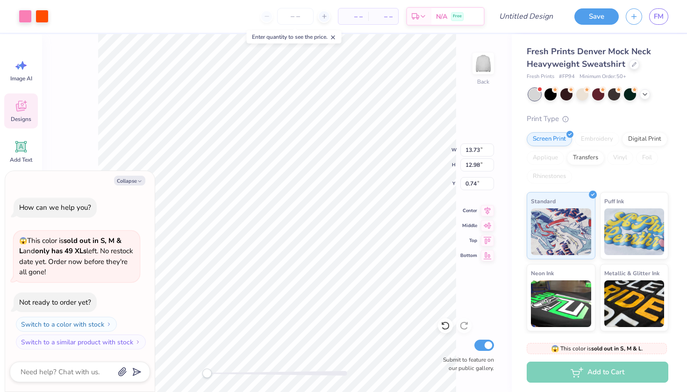
type input "13.05"
type input "3.90"
type textarea "x"
type input "14.42"
type input "13.63"
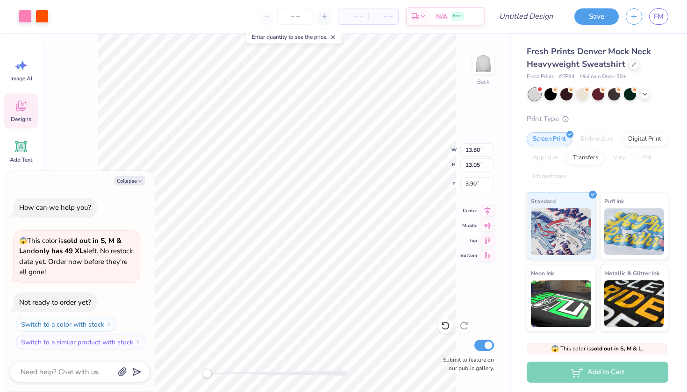
type input "3.32"
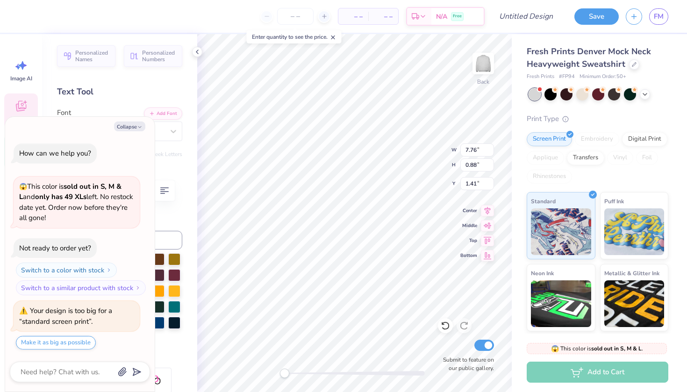
type textarea "x"
type textarea "KAPPA KAPPA"
type textarea "x"
type textarea "KAPPA KAPPA"
type textarea "x"
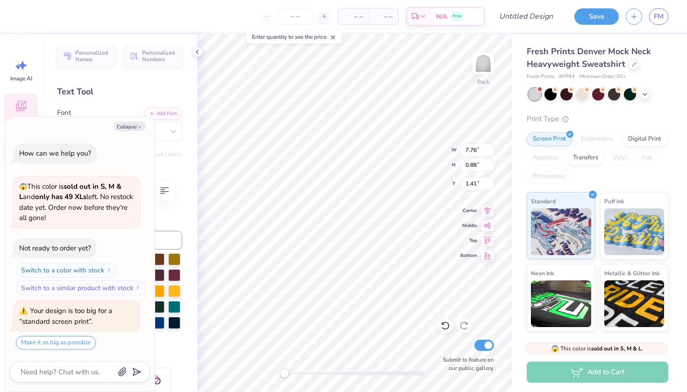
type textarea "KAPPA [PERSON_NAME]"
type textarea "x"
type textarea "K"
type textarea "x"
type textarea "M"
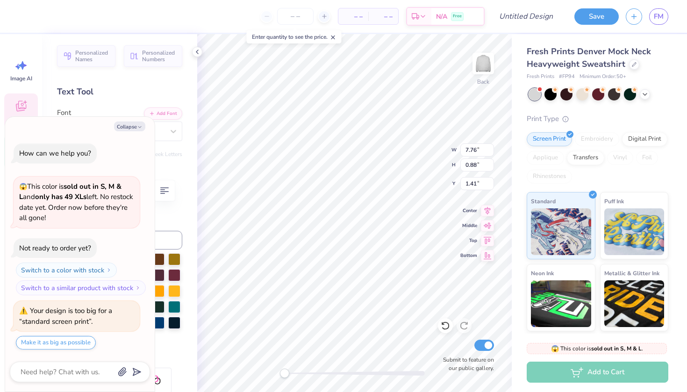
type textarea "x"
type textarea "Me"
type textarea "x"
type textarea "Men"
type textarea "x"
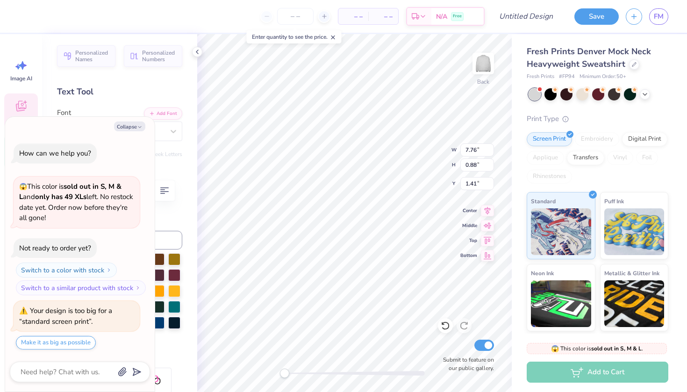
type textarea "Me"
type textarea "x"
type textarea "M"
type textarea "x"
type textarea "ME"
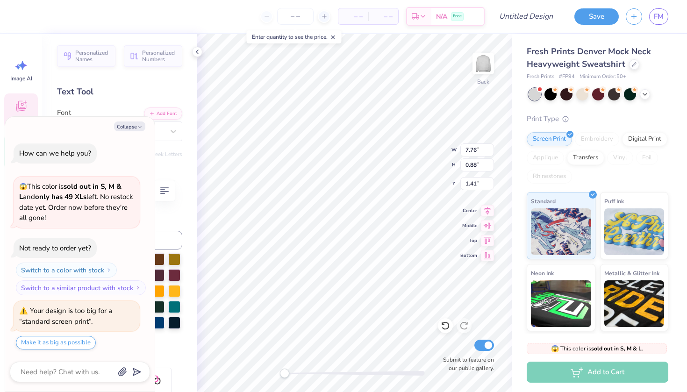
type textarea "x"
type textarea "MEN"
type textarea "x"
type textarea "MENT"
type textarea "x"
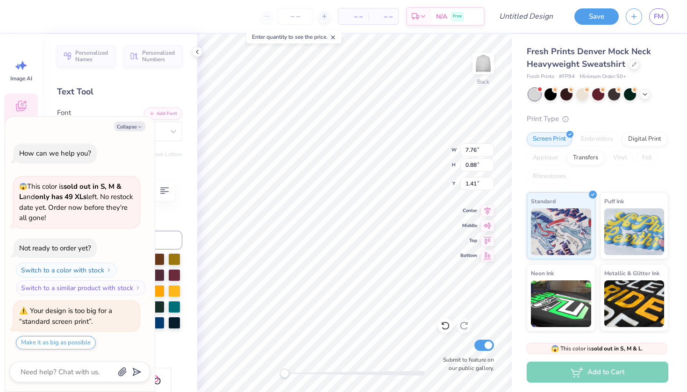
type textarea "MENTA"
type textarea "x"
type textarea "MENTAL"
type textarea "x"
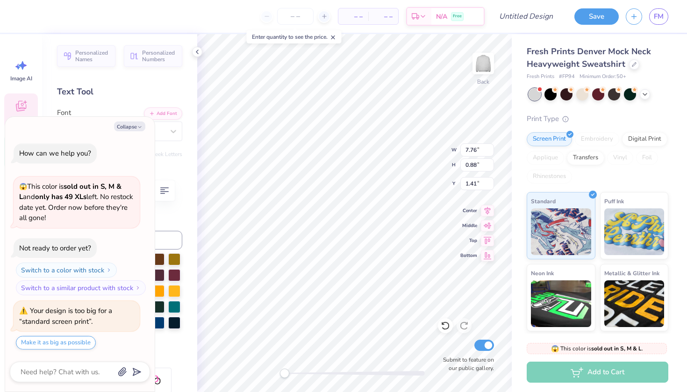
type textarea "MENTAL"
type textarea "x"
type textarea "MENTAL HE"
type textarea "x"
type textarea "MENTAL HEA"
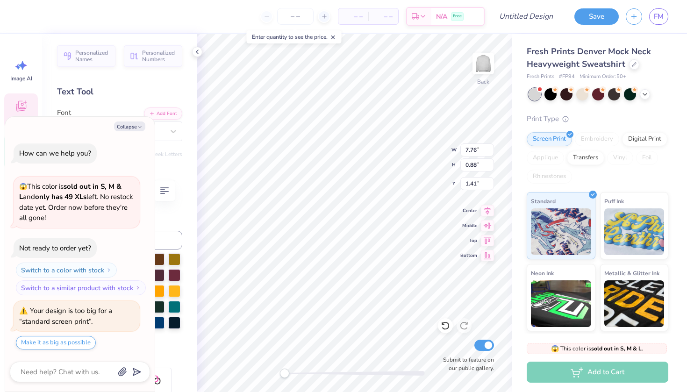
type textarea "x"
type textarea "MENTAL HEAL"
type textarea "x"
type textarea "MENTAL HEALT"
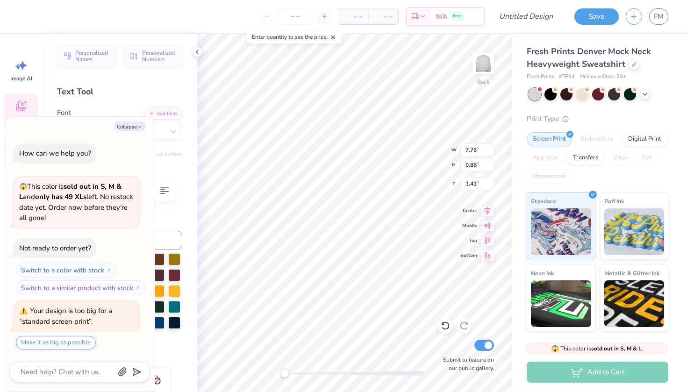
type textarea "x"
type textarea "MENTAL HEALTH"
type textarea "x"
type textarea "MENTAL HEALTHH"
type textarea "x"
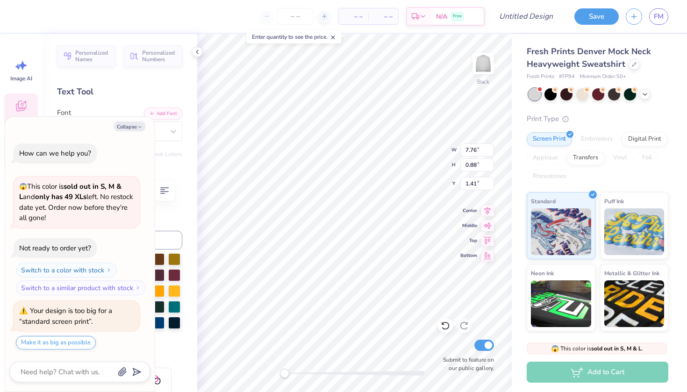
type textarea "MENTAL HEALTHH"
type textarea "x"
type textarea "MENTAL HEALTHH M"
type textarea "x"
type textarea "MENTAL HEALTHH MA"
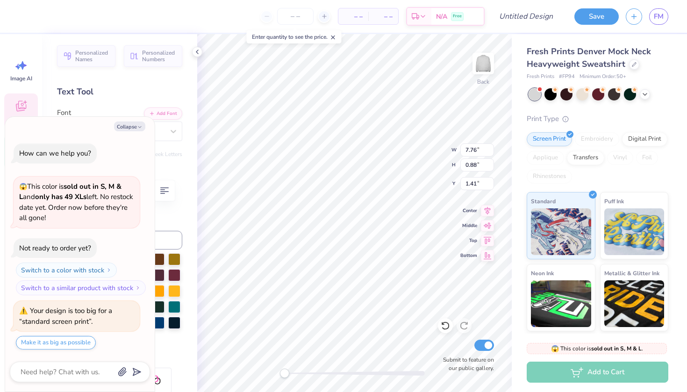
type textarea "x"
type textarea "MENTAL HEALTHH MAT"
type textarea "x"
type textarea "MENTAL HEALTHH [PERSON_NAME]"
type textarea "x"
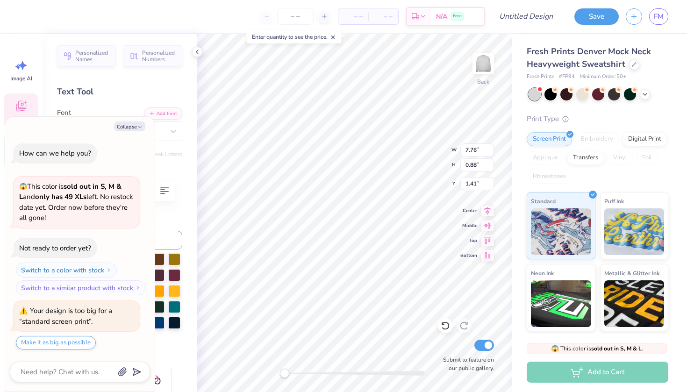
type textarea "MENTAL HEALTHH MATTE"
type textarea "x"
type textarea "MENTAL HEALTHH MATTER"
type textarea "x"
type textarea "MENTAL HEALTHH MATTERS"
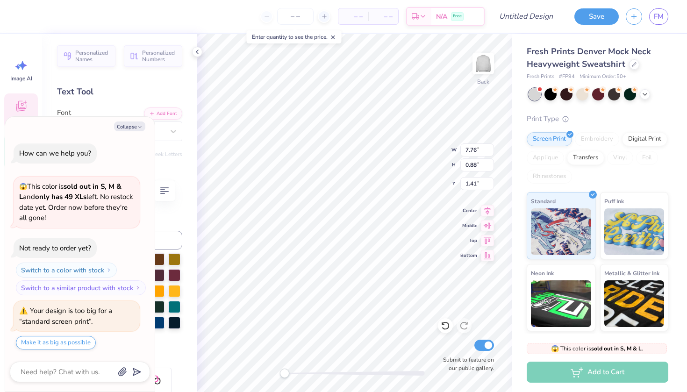
type textarea "x"
type textarea "MENTAL HEALTHH MATTERS"
type textarea "x"
type textarea "MENTAL HEALTHH MATTERS C"
type textarea "x"
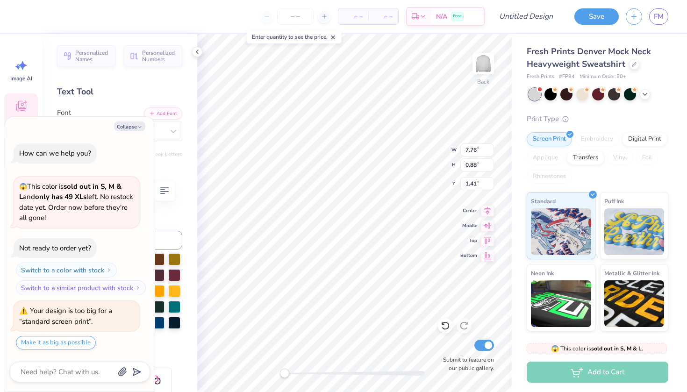
type textarea "MENTAL HEALTHH MATTERS CL"
type textarea "x"
type textarea "MENTAL HEALTHH MATTERS CLU"
type textarea "x"
type textarea "MENTAL HEALTHH MATTERS CLUB"
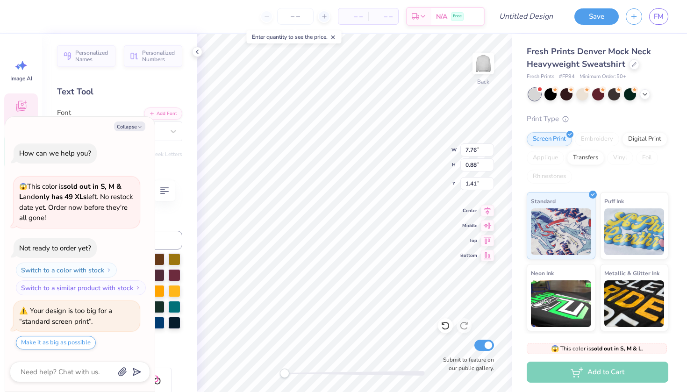
scroll to position [0, 7]
type textarea "x"
type textarea "M"
type textarea "x"
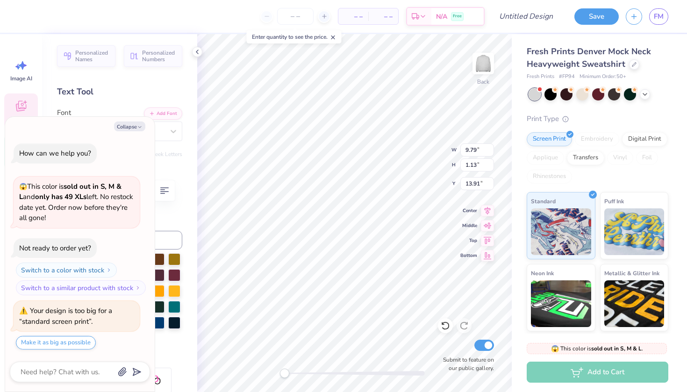
type textarea "S"
type textarea "x"
type textarea "SE"
type textarea "x"
type textarea "S"
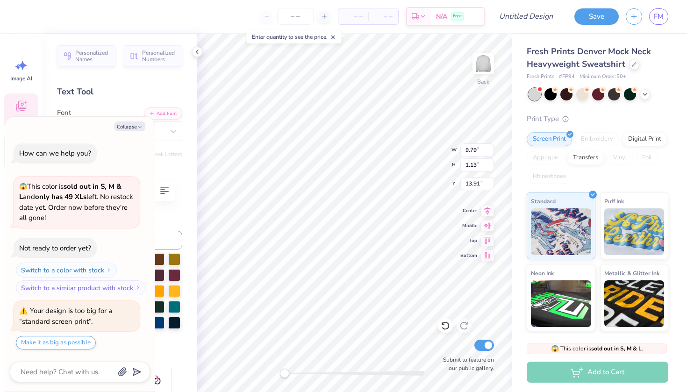
type textarea "x"
type textarea "S"
type textarea "x"
type textarea "SU"
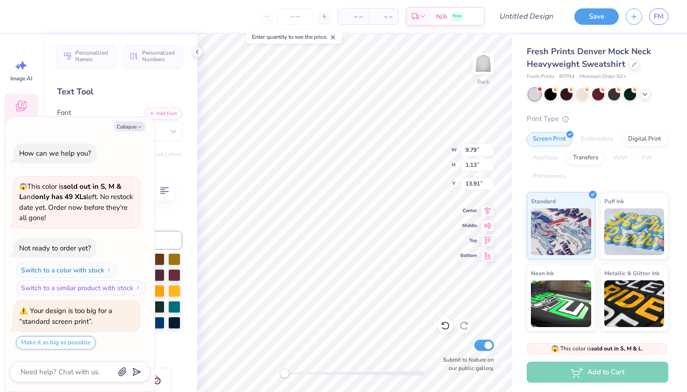
type textarea "x"
type textarea "SUC"
type textarea "x"
type textarea "SU"
type textarea "x"
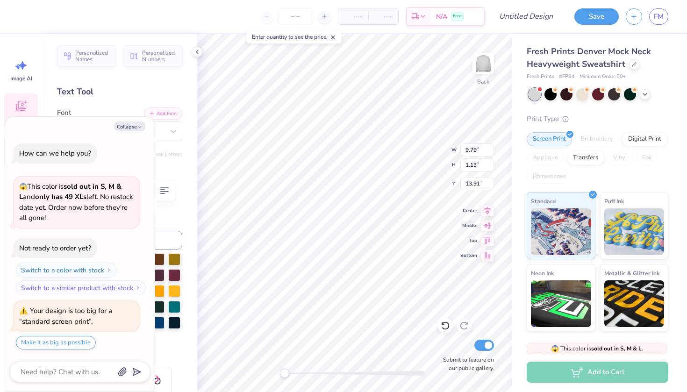
type textarea "SUC"
type textarea "x"
type textarea "SUCI"
type textarea "x"
type textarea "[PERSON_NAME]"
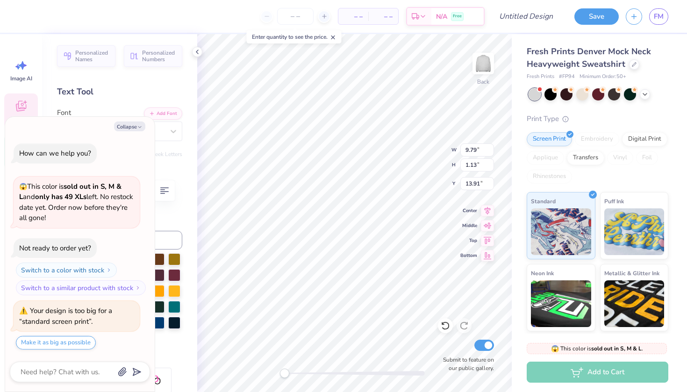
type textarea "x"
type textarea "SUCICI"
type textarea "x"
type textarea "SUCICID"
type textarea "x"
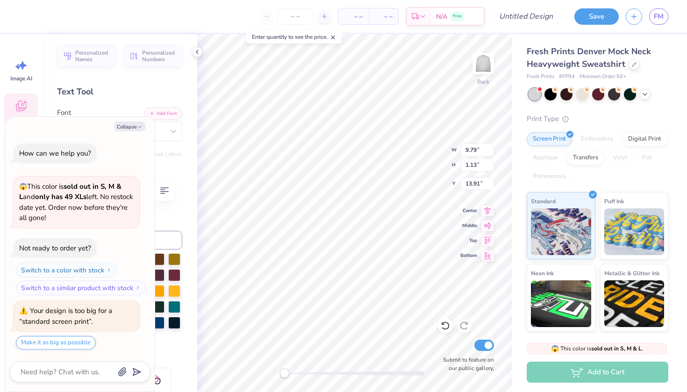
type textarea "SUCICIDE"
type textarea "x"
type textarea "SUCICIDE"
type textarea "x"
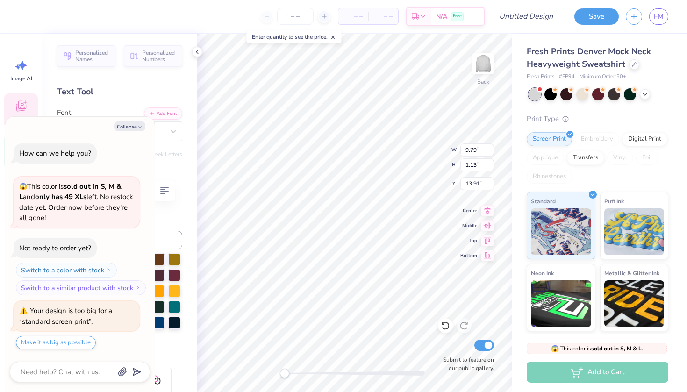
type textarea "SUCICIDE P"
type textarea "x"
type textarea "SUCICIDE PR"
type textarea "x"
type textarea "SUCICIDE PRE"
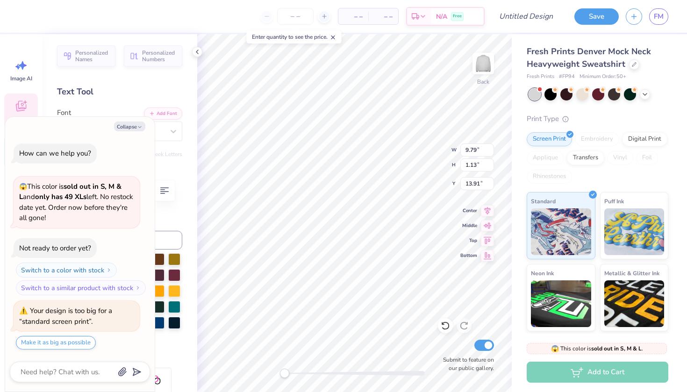
type textarea "x"
type textarea "SUCICIDE PREV"
type textarea "x"
type textarea "SUCICIDE PREVE"
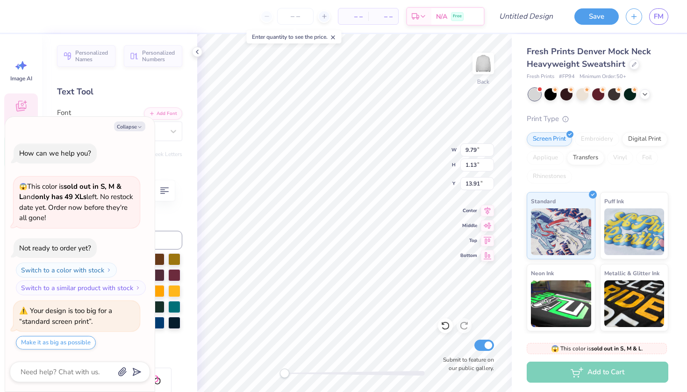
type textarea "x"
type textarea "SUCICIDE PREVEN"
type textarea "x"
type textarea "SUCICIDE PREVENT"
type textarea "x"
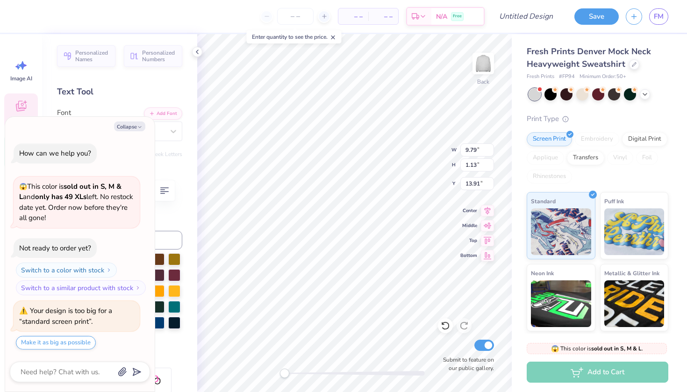
type textarea "SUCICIDE PREVENTI"
type textarea "x"
type textarea "SUCICIDE PREVENTIO"
type textarea "x"
type textarea "SUCICIDE PREVENTION"
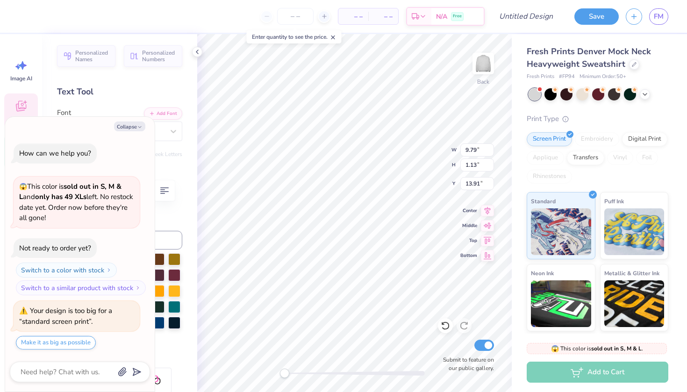
type textarea "x"
type textarea "SUCICIDE PREVENTION"
type textarea "x"
type textarea "SUCICIDE PREVENTION M"
type textarea "x"
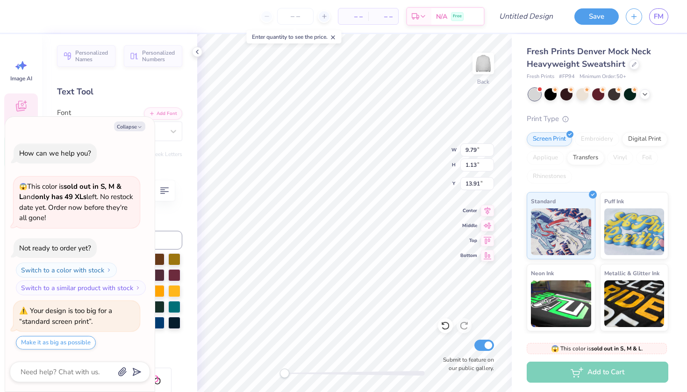
type textarea "SUCICIDE PREVENTION MO"
type textarea "x"
type textarea "SUCICIDE PREVENTION MON"
type textarea "x"
type textarea "SUCICIDE PREVENTION MONT"
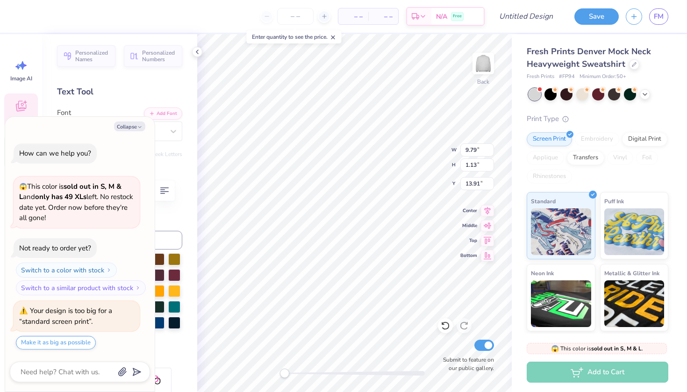
type textarea "x"
type textarea "SUCICIDE PREVENTION MONTH"
type textarea "x"
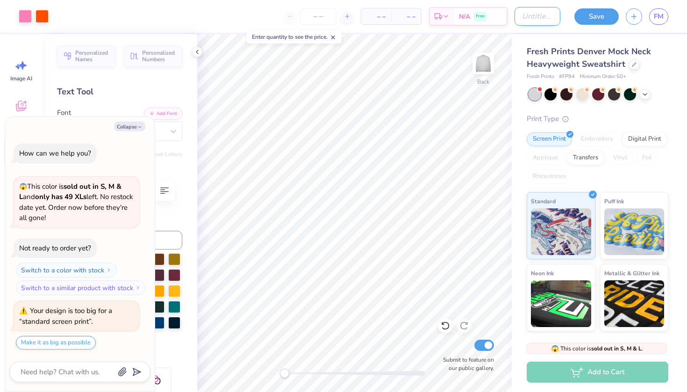
click at [535, 16] on input "Design Title" at bounding box center [538, 16] width 46 height 19
type input "M"
type textarea "x"
type input "ME"
type textarea "x"
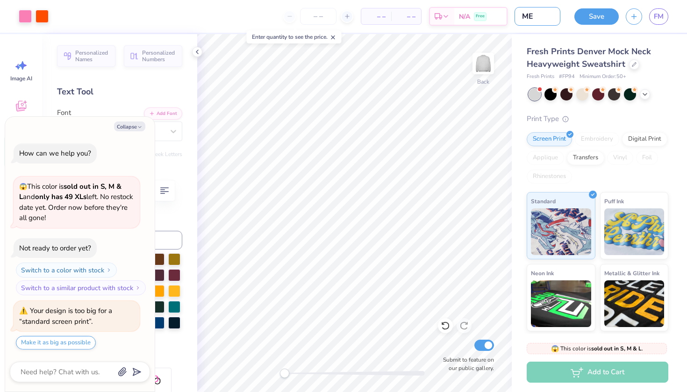
type input "MEN"
type textarea "x"
type input "MENT"
type textarea "x"
type input "MENTA"
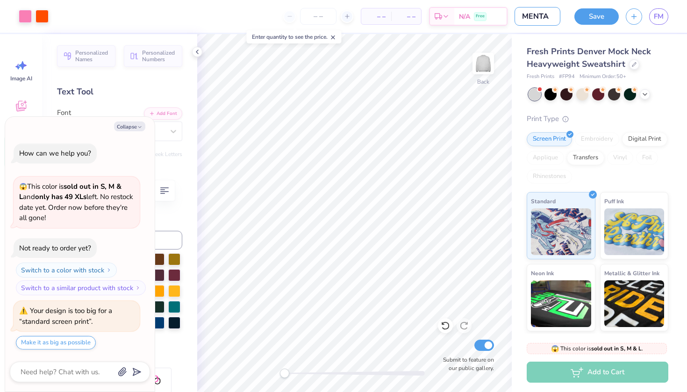
type textarea "x"
type input "MENTAL"
type textarea "x"
type input "MENTAL"
type textarea "x"
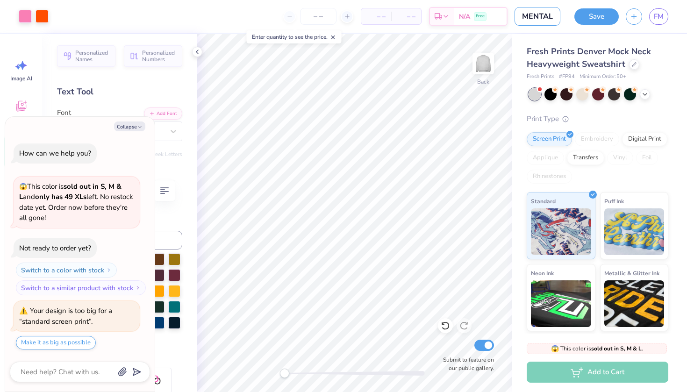
type input "MENTAL H"
type textarea "x"
type input "MENTAL HE"
type textarea "x"
type input "MENTAL HEA"
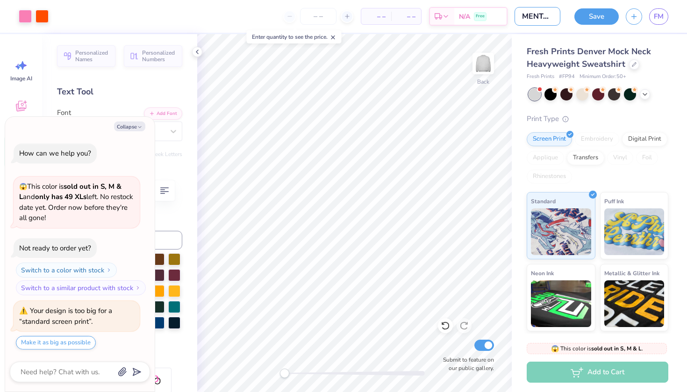
type textarea "x"
type input "MENTAL HEAL"
type textarea "x"
type input "MENTAL HEALT"
type textarea "x"
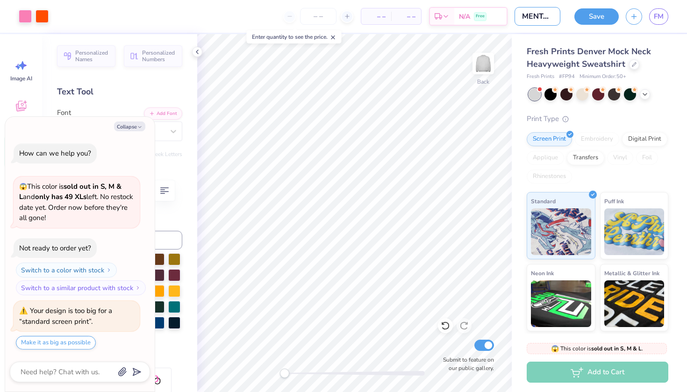
type input "MENTAL HEALTH"
type textarea "x"
type input "MENTAL HEALTH"
type textarea "x"
type input "MENTAL HEALTH M"
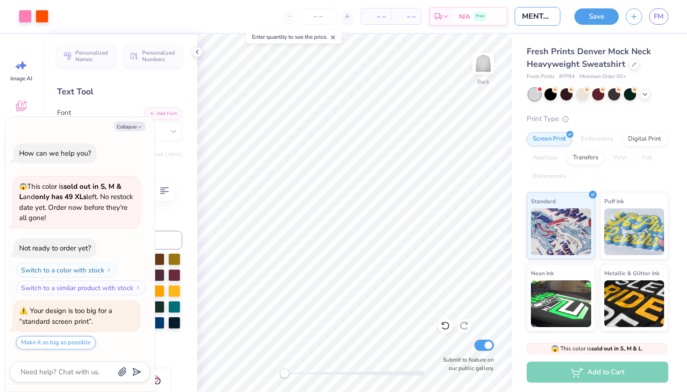
type textarea "x"
type input "MENTAL HEALTH MA"
type textarea "x"
type input "MENTAL HEALTH MAT"
type textarea "x"
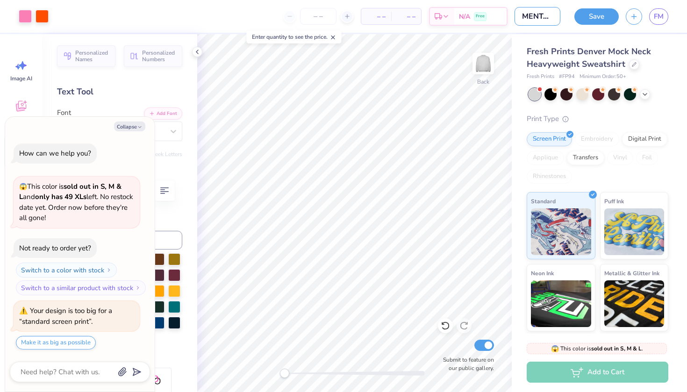
type input "MENTAL HEALTH MATT"
type textarea "x"
type input "MENTAL HEALTH MATTE"
type textarea "x"
type input "MENTAL HEALTH MATTER"
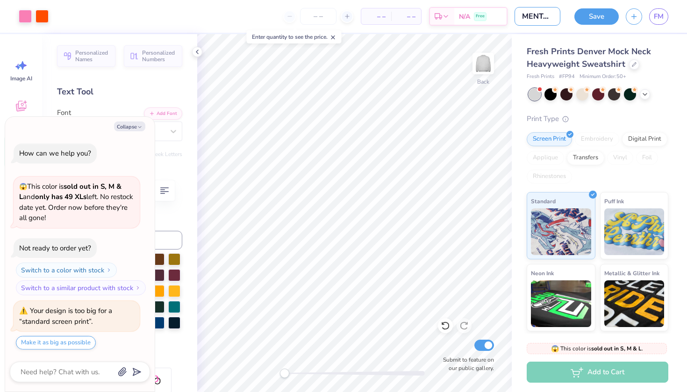
type textarea "x"
type input "MENTAL HEALTH MATTERS"
type textarea "x"
type input "MENTAL HEALTH MATTERS"
type textarea "x"
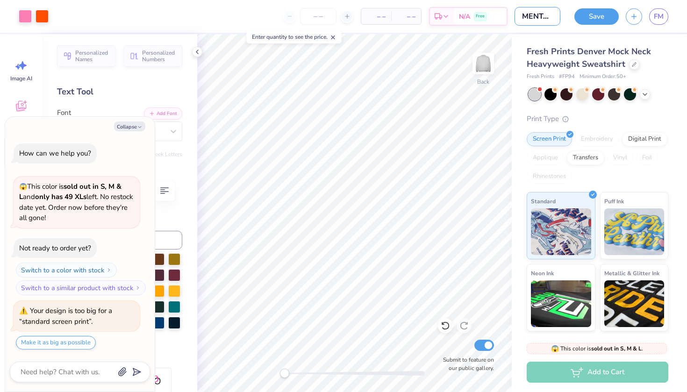
type input "MENTAL HEALTH MATTERS C"
type textarea "x"
type input "MENTAL HEALTH MATTERS CL"
type textarea "x"
type input "MENTAL HEALTH MATTERS CLU"
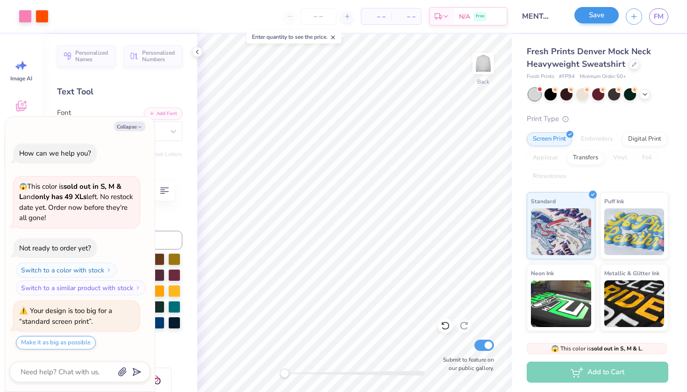
click at [601, 15] on button "Save" at bounding box center [597, 15] width 44 height 16
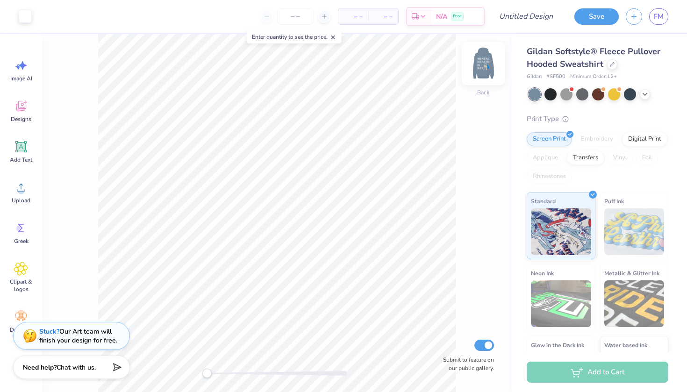
click at [486, 62] on img at bounding box center [483, 63] width 37 height 37
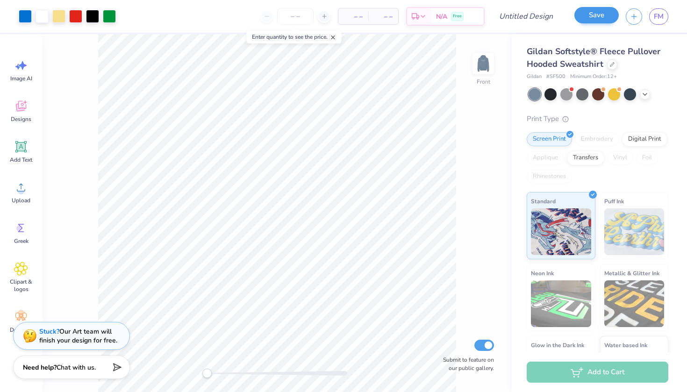
click at [611, 20] on button "Save" at bounding box center [597, 15] width 44 height 16
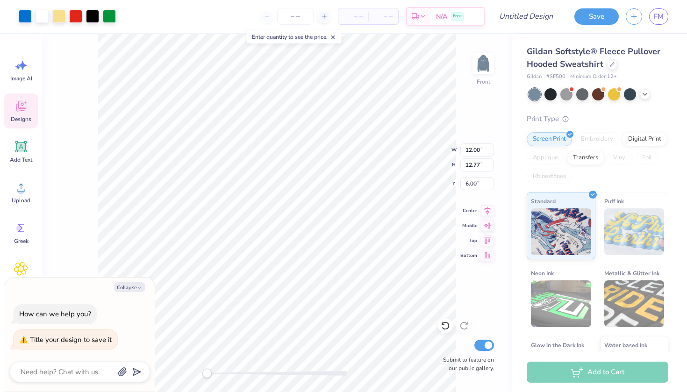
type textarea "x"
type input "6.04"
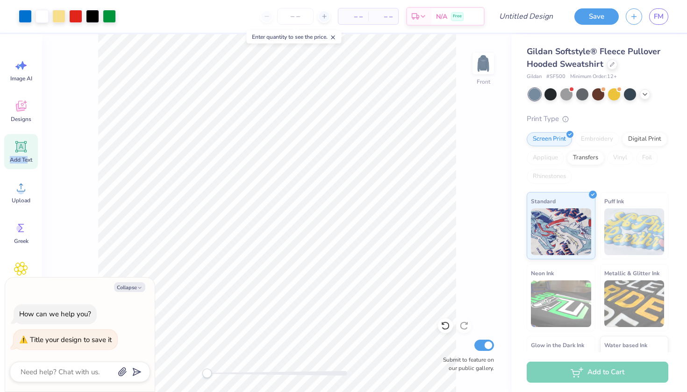
click at [28, 156] on div "Add Text" at bounding box center [21, 151] width 34 height 35
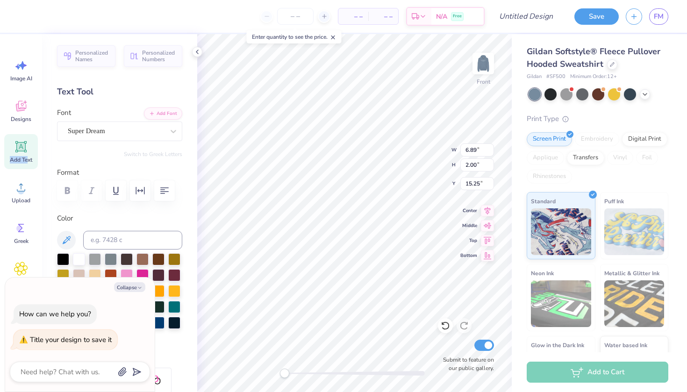
scroll to position [17, 0]
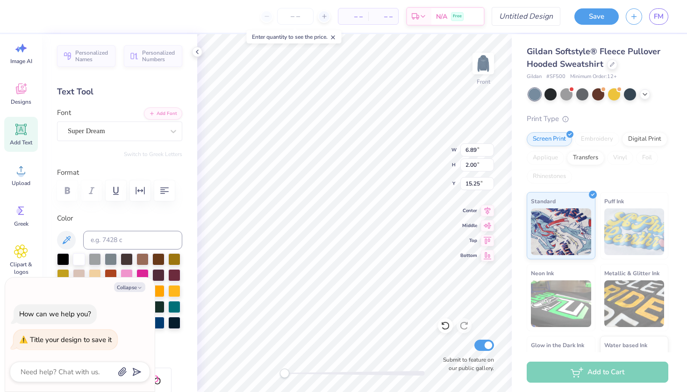
type textarea "x"
type input "21.86"
drag, startPoint x: 599, startPoint y: 18, endPoint x: 546, endPoint y: 21, distance: 52.9
click at [599, 18] on button "Save" at bounding box center [597, 16] width 44 height 16
type textarea "x"
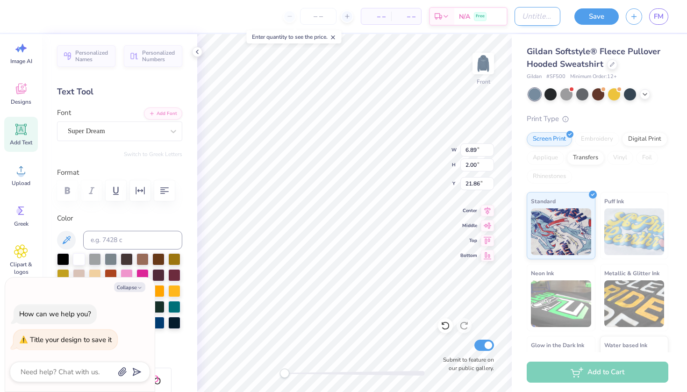
click at [546, 21] on input "Design Title" at bounding box center [538, 16] width 46 height 19
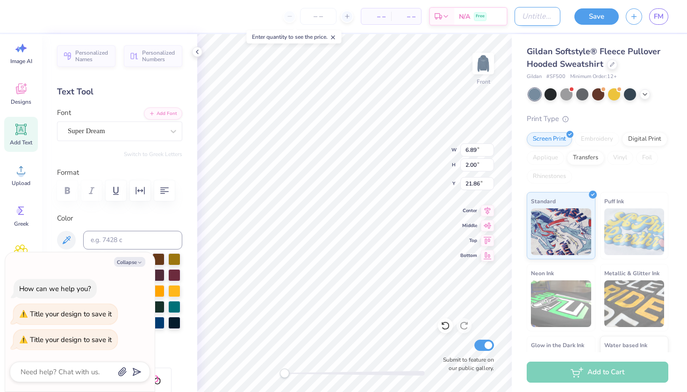
type input "H"
type textarea "x"
type input "H"
click at [591, 16] on button "Save" at bounding box center [597, 15] width 44 height 16
type textarea "x"
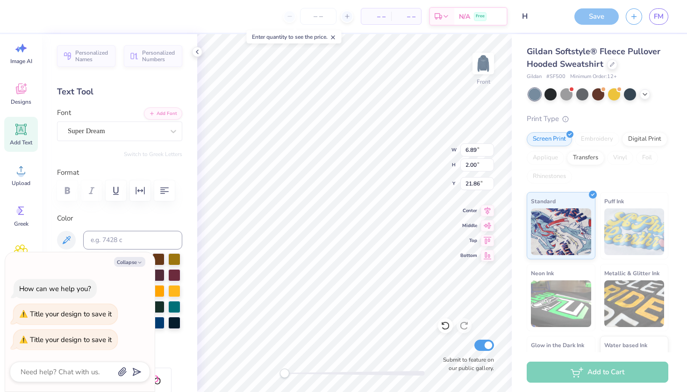
click at [598, 24] on div "Save" at bounding box center [597, 16] width 44 height 16
click at [668, 14] on link "FM" at bounding box center [658, 16] width 19 height 16
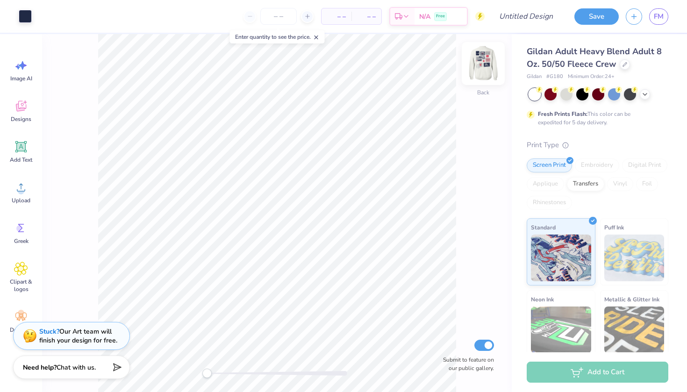
click at [481, 65] on img at bounding box center [483, 63] width 37 height 37
